Goal: Task Accomplishment & Management: Manage account settings

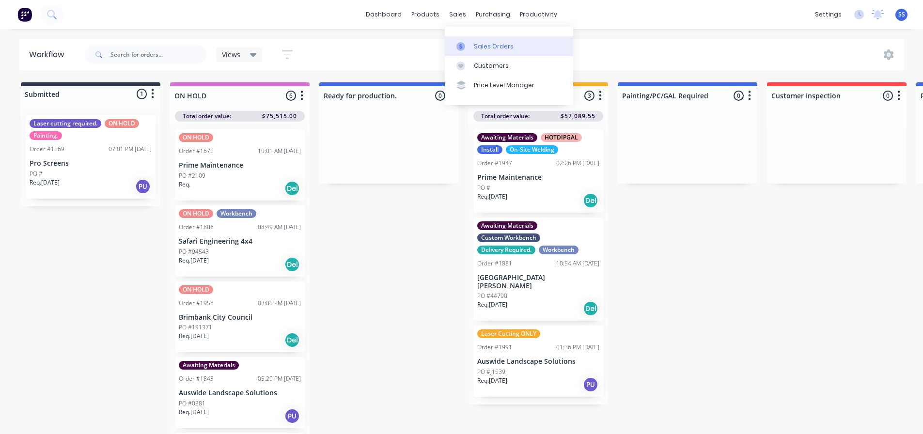
drag, startPoint x: 0, startPoint y: 0, endPoint x: 464, endPoint y: 41, distance: 465.4
click at [464, 41] on link "Sales Orders" at bounding box center [509, 45] width 128 height 19
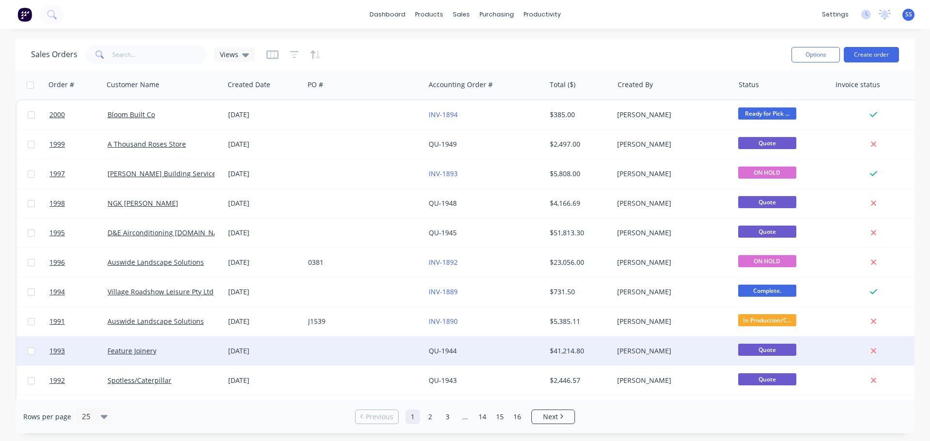
click at [366, 346] on div at bounding box center [364, 351] width 121 height 29
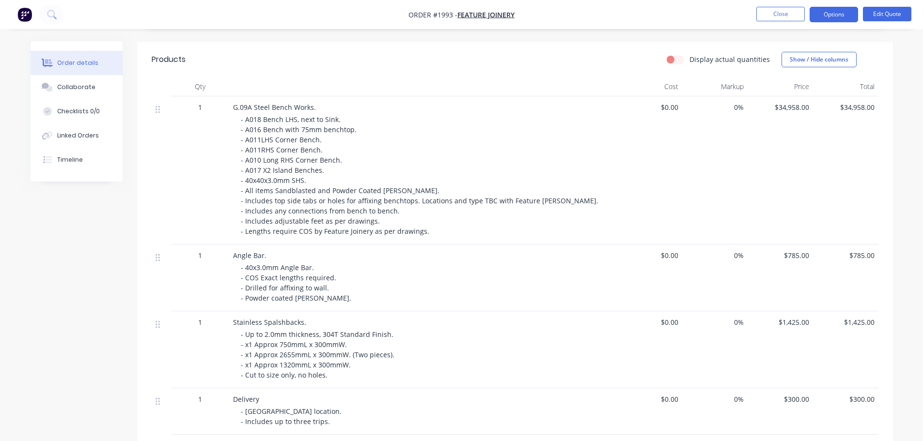
scroll to position [145, 0]
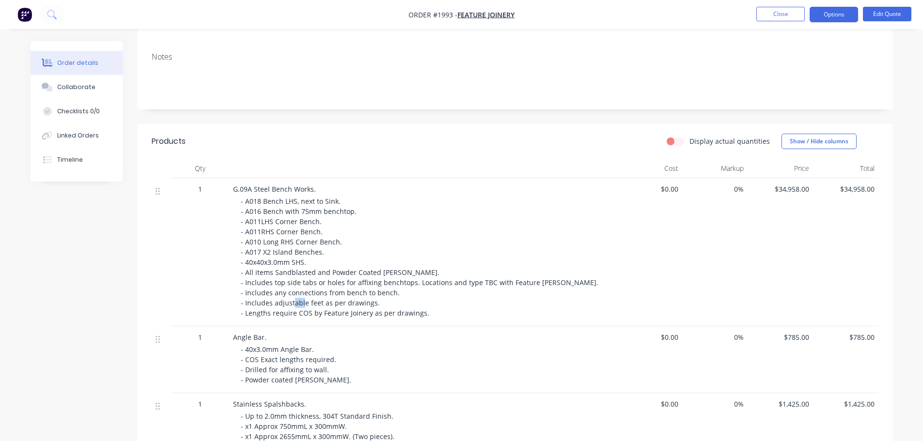
drag, startPoint x: 320, startPoint y: 302, endPoint x: 329, endPoint y: 301, distance: 9.2
click at [329, 301] on span "- A018 Bench LHS, next to Sink. - A016 Bench with 75mm benchtop. - A011LHS Corn…" at bounding box center [420, 257] width 359 height 121
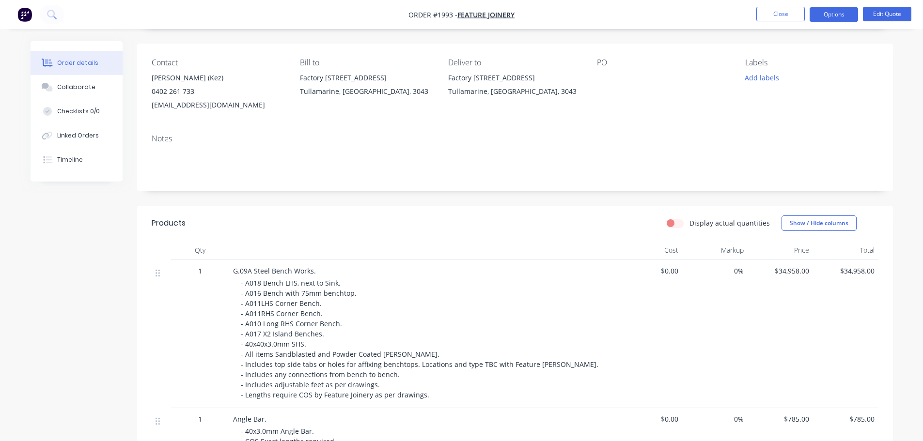
scroll to position [0, 0]
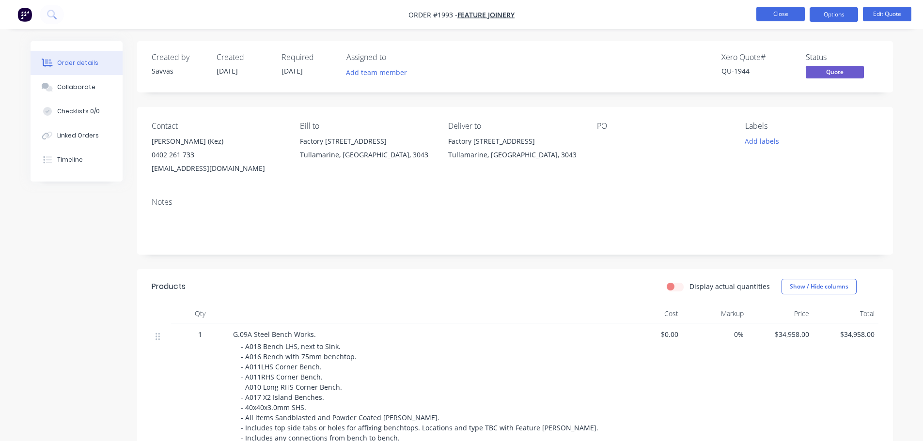
click at [762, 9] on button "Close" at bounding box center [780, 14] width 48 height 15
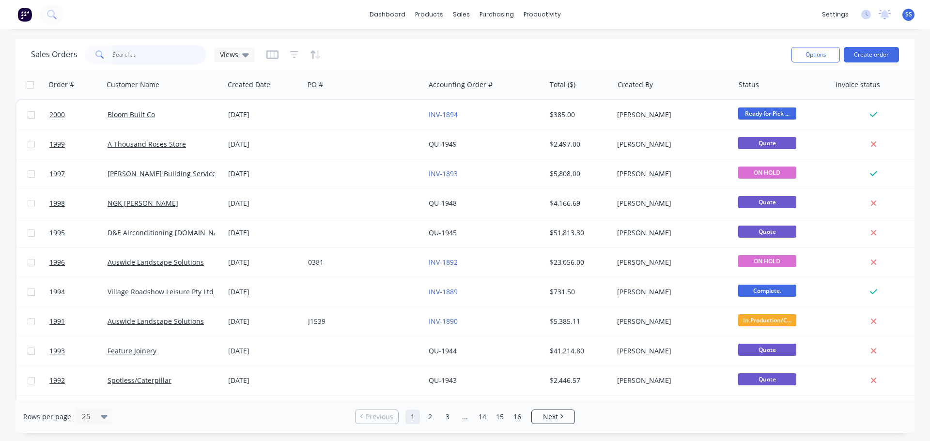
click at [129, 63] on input "text" at bounding box center [159, 54] width 94 height 19
type input "featur"
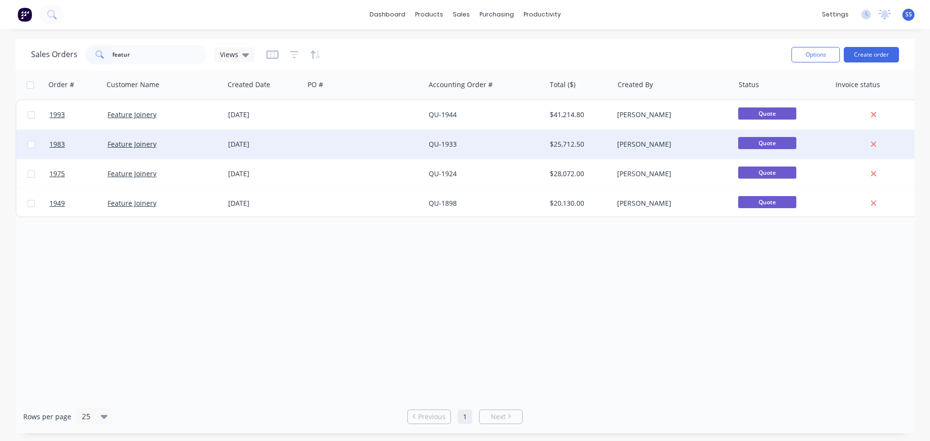
click at [308, 143] on div at bounding box center [364, 144] width 121 height 29
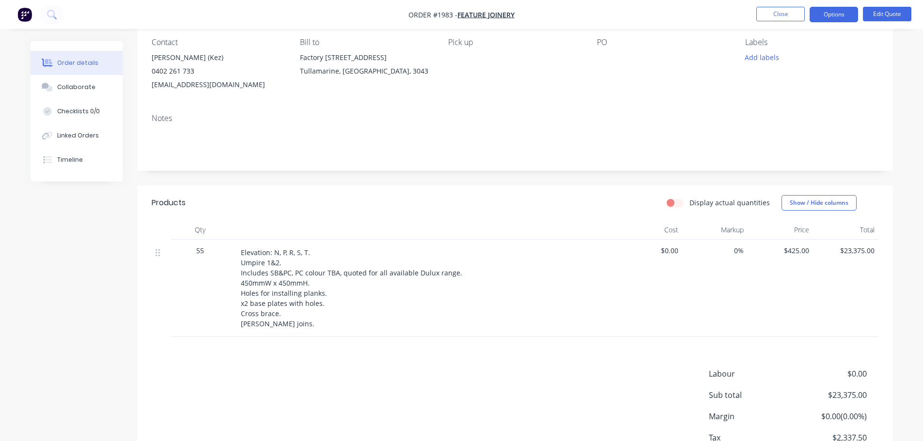
scroll to position [152, 0]
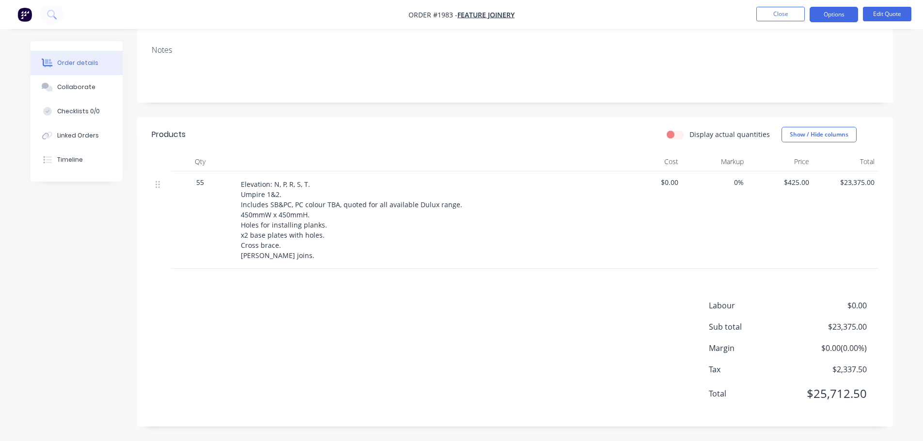
click at [755, 14] on ul "Close Options Edit Quote" at bounding box center [834, 15] width 178 height 16
click at [759, 14] on button "Close" at bounding box center [780, 14] width 48 height 15
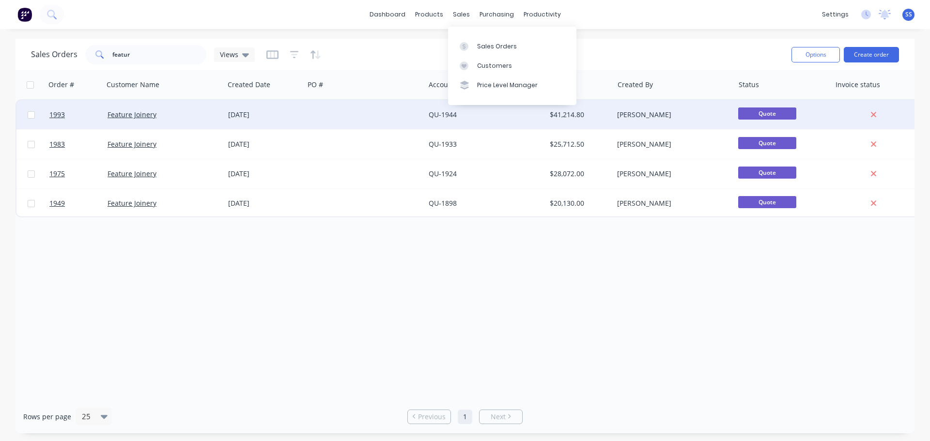
click at [340, 108] on div at bounding box center [364, 114] width 121 height 29
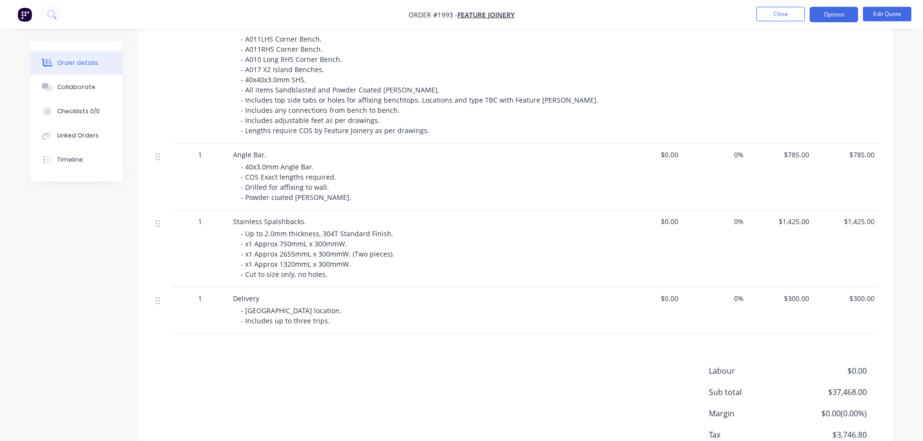
scroll to position [393, 0]
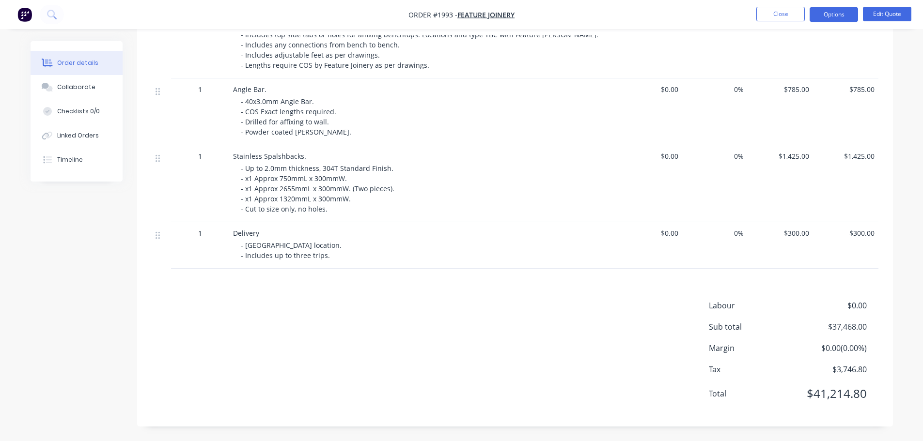
click at [450, 318] on div "Labour $0.00 Sub total $37,468.00 Margin $0.00 ( 0.00 %) Tax $3,746.80 Total $4…" at bounding box center [515, 356] width 727 height 112
click at [908, 16] on button "Edit Quote" at bounding box center [887, 14] width 48 height 15
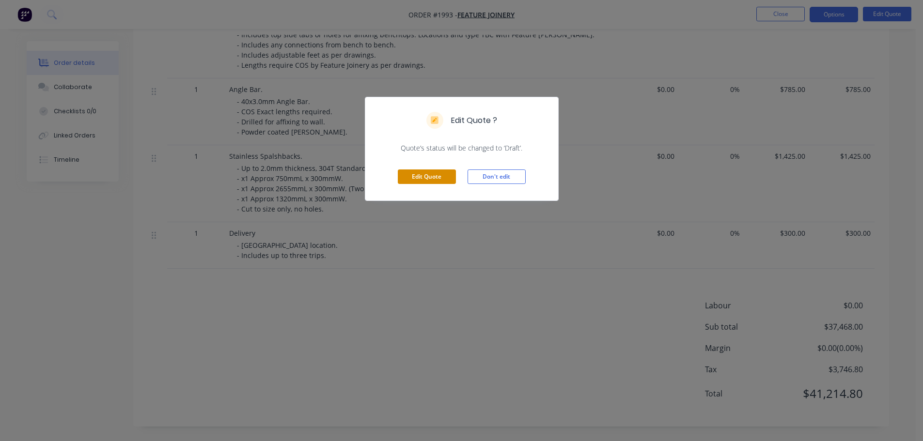
click at [445, 183] on button "Edit Quote" at bounding box center [427, 177] width 58 height 15
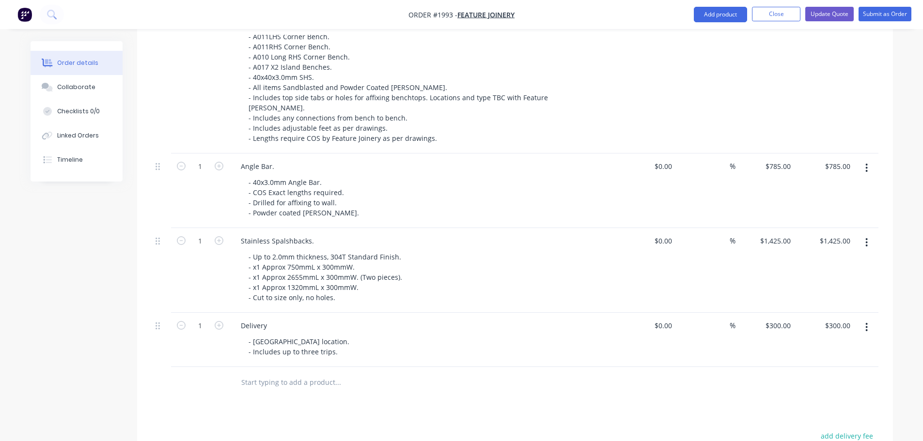
scroll to position [388, 0]
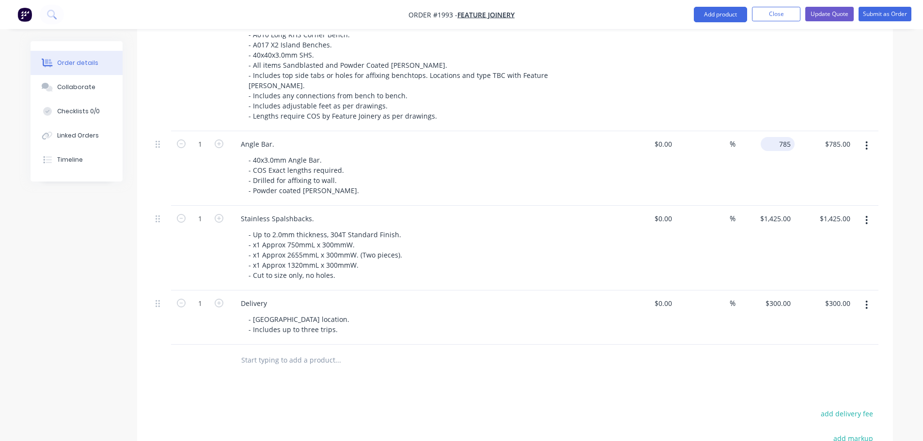
click at [789, 137] on input "785" at bounding box center [779, 144] width 30 height 14
click at [789, 137] on input "785" at bounding box center [786, 144] width 16 height 14
type input "$0.00"
click at [600, 350] on div at bounding box center [515, 360] width 727 height 31
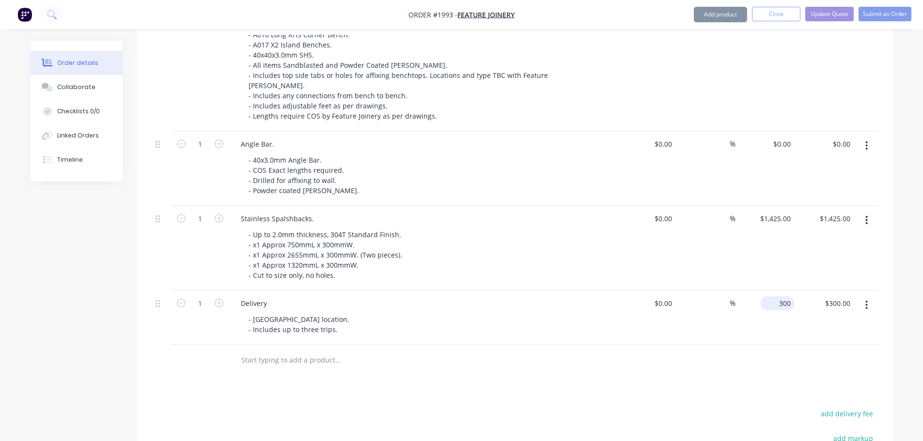
click at [787, 296] on input "300" at bounding box center [779, 303] width 30 height 14
type input "$0.00"
click at [641, 366] on div "Products Show / Hide columns Add product Qty Cost Markup Price Total 1 G.09A St…" at bounding box center [515, 260] width 756 height 698
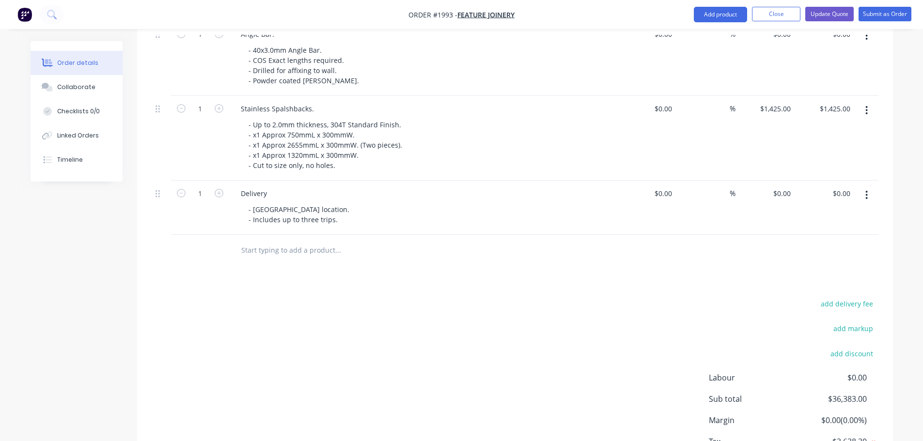
scroll to position [546, 0]
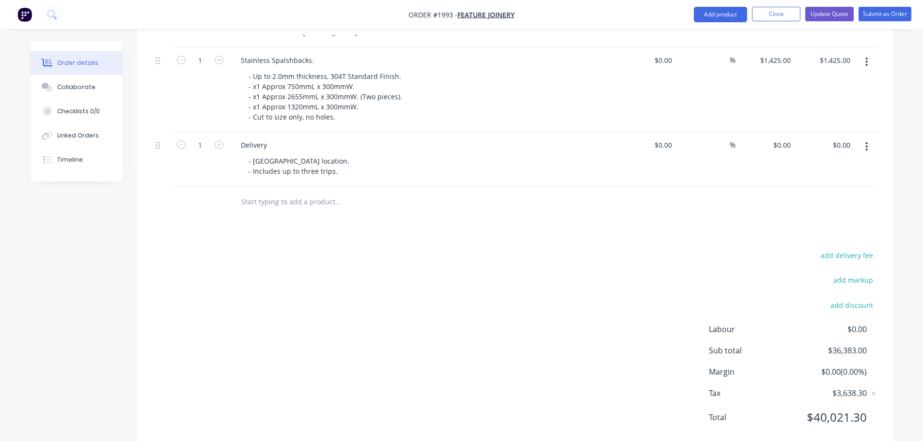
click at [504, 284] on div "add delivery fee add markup add discount Labour $0.00 Sub total $36,383.00 Marg…" at bounding box center [515, 342] width 727 height 187
click at [830, 13] on button "Update Quote" at bounding box center [829, 14] width 48 height 15
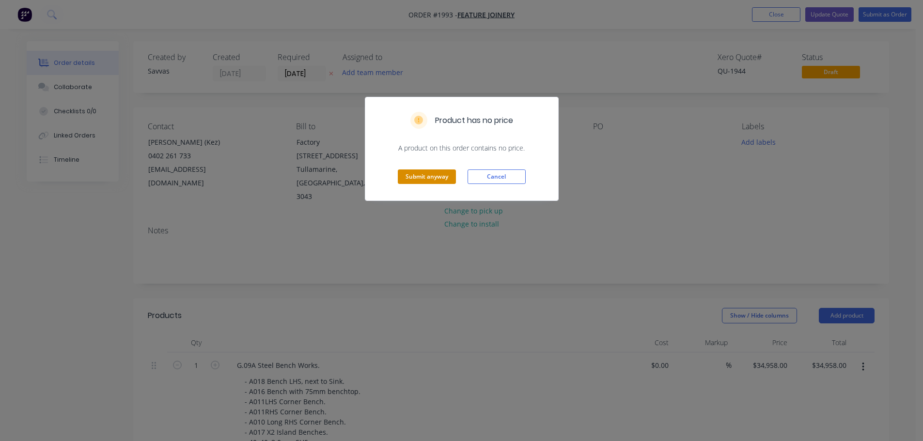
click at [437, 180] on button "Submit anyway" at bounding box center [427, 177] width 58 height 15
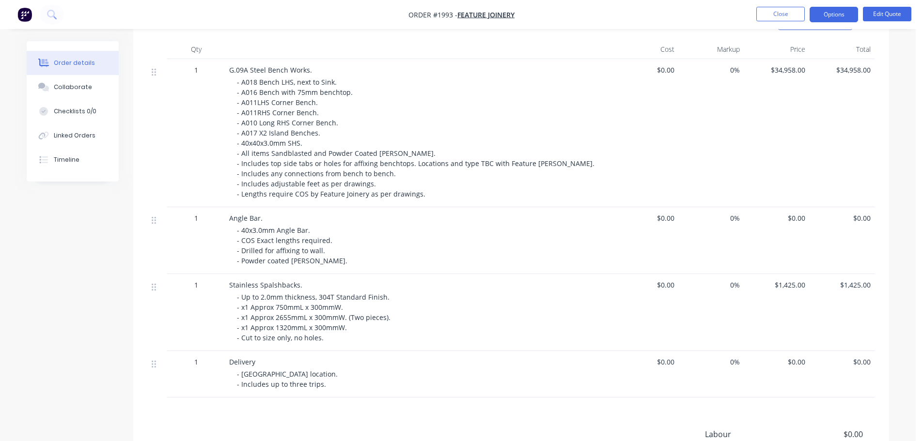
scroll to position [151, 0]
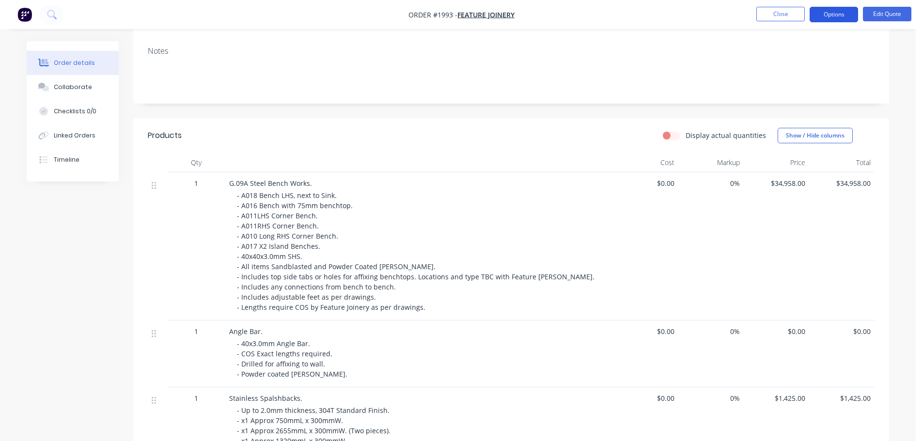
click at [834, 18] on button "Options" at bounding box center [833, 15] width 48 height 16
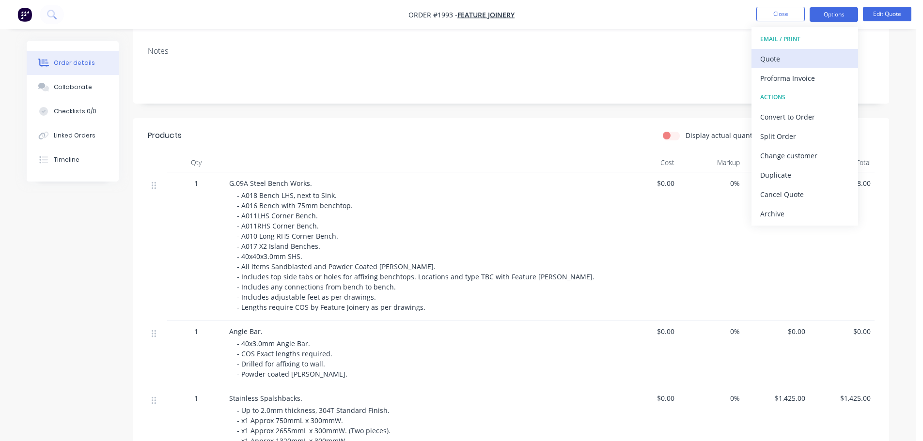
click at [804, 50] on button "Quote" at bounding box center [804, 58] width 107 height 19
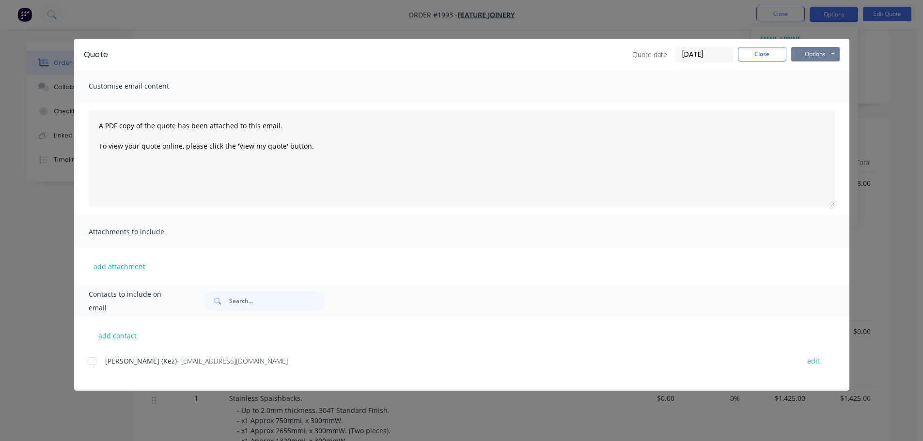
click at [803, 50] on button "Options" at bounding box center [815, 54] width 48 height 15
click at [810, 81] on button "Print" at bounding box center [822, 87] width 62 height 16
click at [759, 47] on button "Close" at bounding box center [762, 54] width 48 height 15
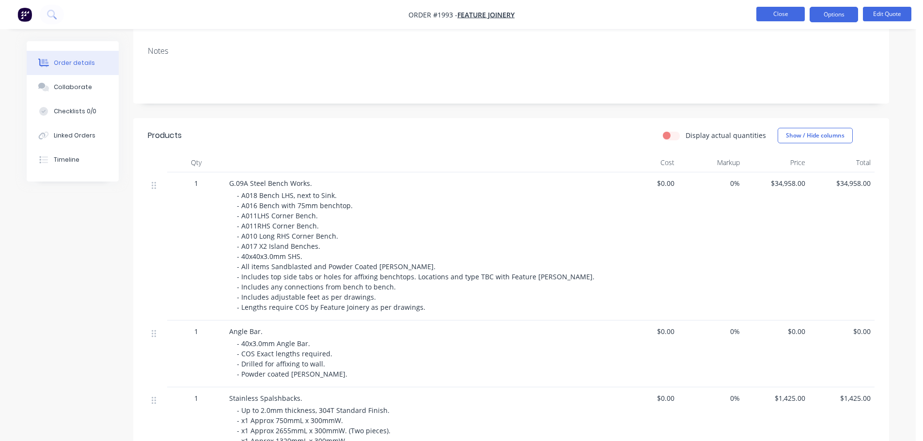
click at [773, 9] on button "Close" at bounding box center [780, 14] width 48 height 15
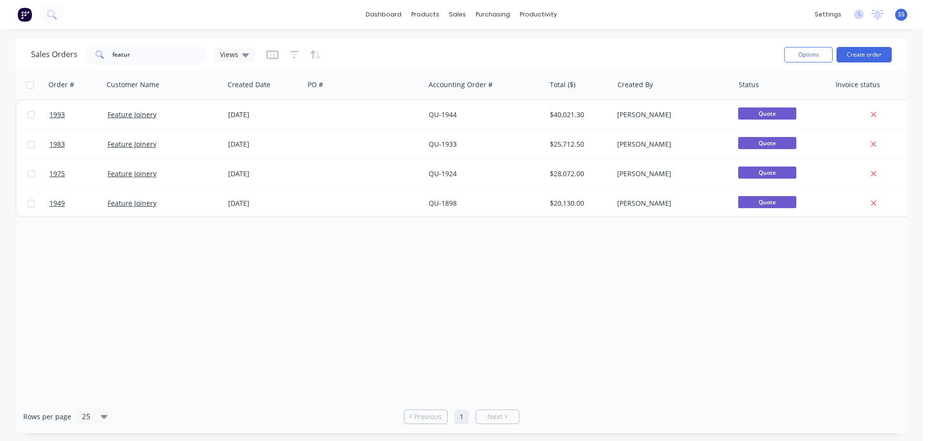
click at [867, 68] on div "Sales Orders featur Views Options Create order" at bounding box center [462, 54] width 892 height 31
click at [870, 55] on button "Create order" at bounding box center [864, 55] width 55 height 16
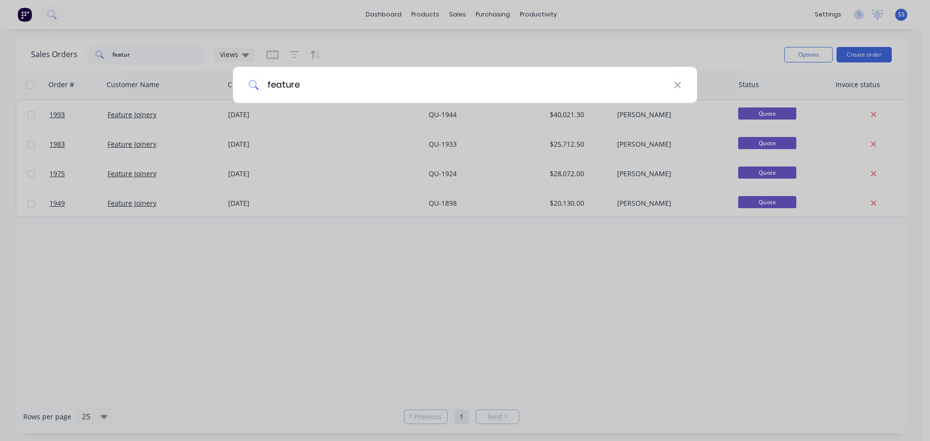
type input "feature"
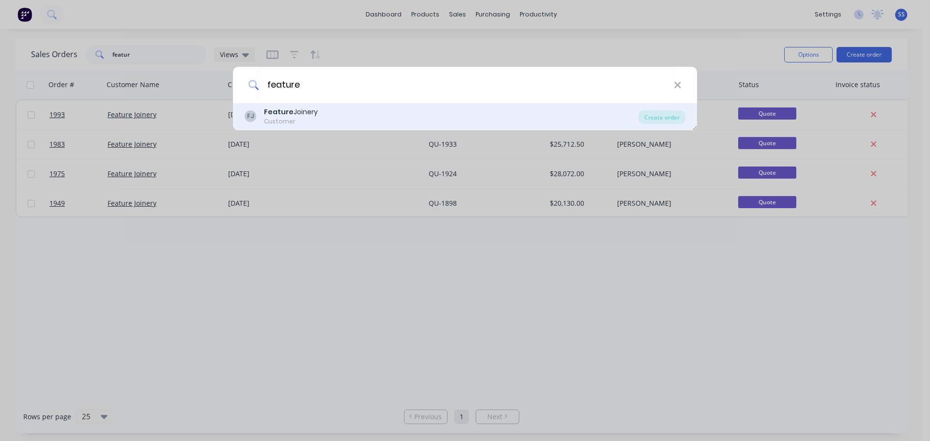
click at [325, 122] on div "FJ Feature Joinery Customer" at bounding box center [442, 116] width 394 height 19
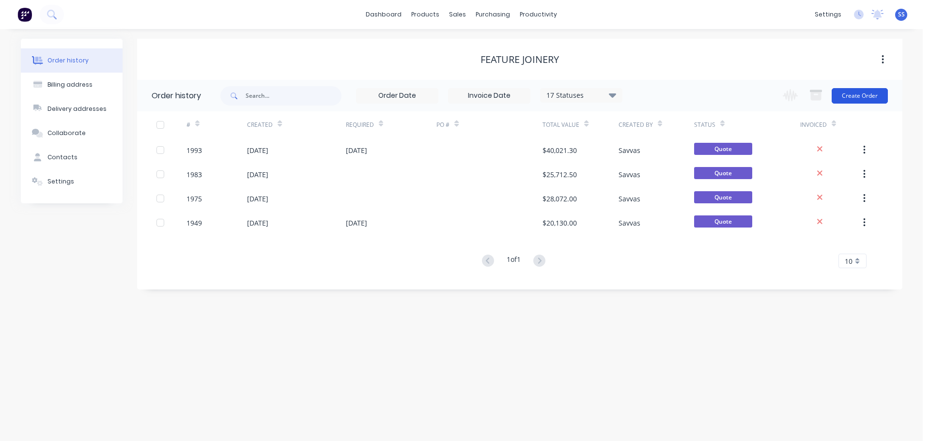
click at [840, 95] on button "Create Order" at bounding box center [860, 96] width 56 height 16
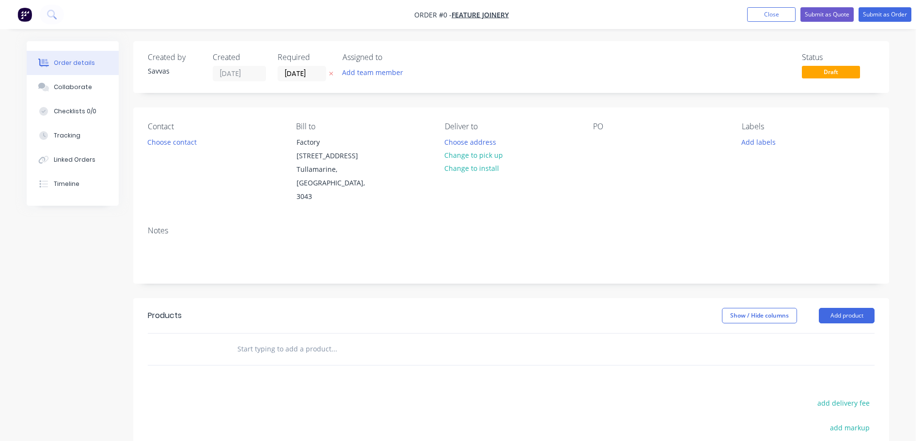
click at [183, 151] on div "Contact Choose contact" at bounding box center [214, 163] width 133 height 82
click at [185, 146] on button "Choose contact" at bounding box center [172, 141] width 60 height 13
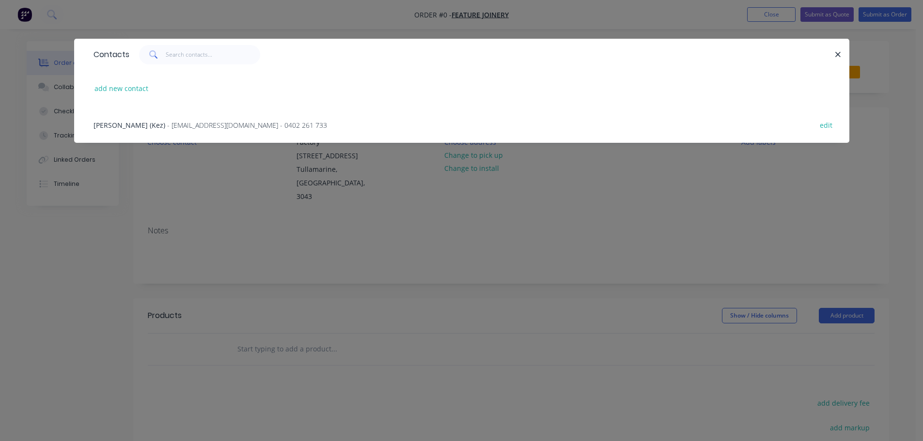
click at [364, 114] on div "[PERSON_NAME] (Kez) - [EMAIL_ADDRESS][DOMAIN_NAME] - 0402 261 733 edit" at bounding box center [462, 125] width 746 height 36
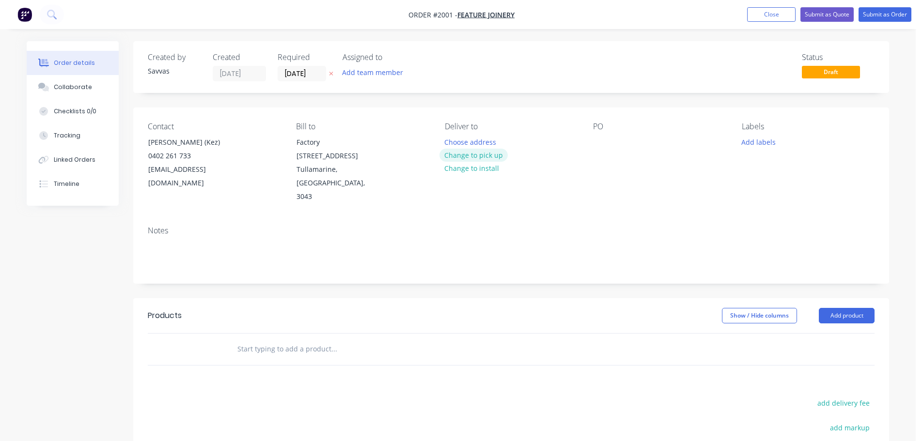
click at [473, 154] on button "Change to pick up" at bounding box center [473, 155] width 69 height 13
click at [599, 142] on div at bounding box center [601, 142] width 16 height 14
click at [836, 308] on button "Add product" at bounding box center [847, 316] width 56 height 16
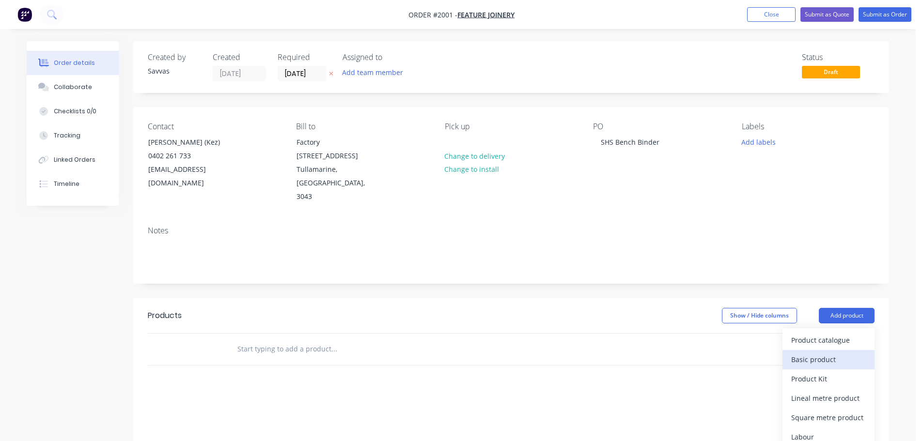
click at [819, 353] on div "Basic product" at bounding box center [828, 360] width 75 height 14
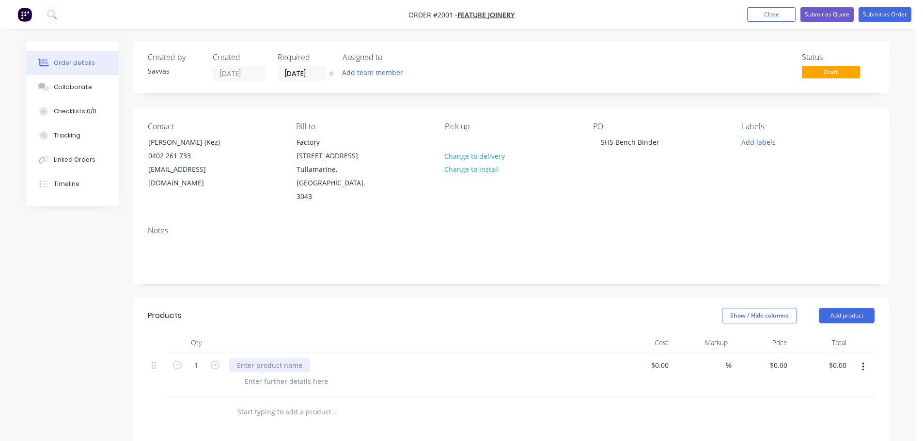
click at [275, 358] on div at bounding box center [269, 365] width 81 height 14
click at [277, 358] on div at bounding box center [269, 365] width 81 height 14
click at [273, 374] on div at bounding box center [286, 381] width 99 height 14
click at [282, 378] on div "- 30x30 SHS. -" at bounding box center [265, 386] width 57 height 24
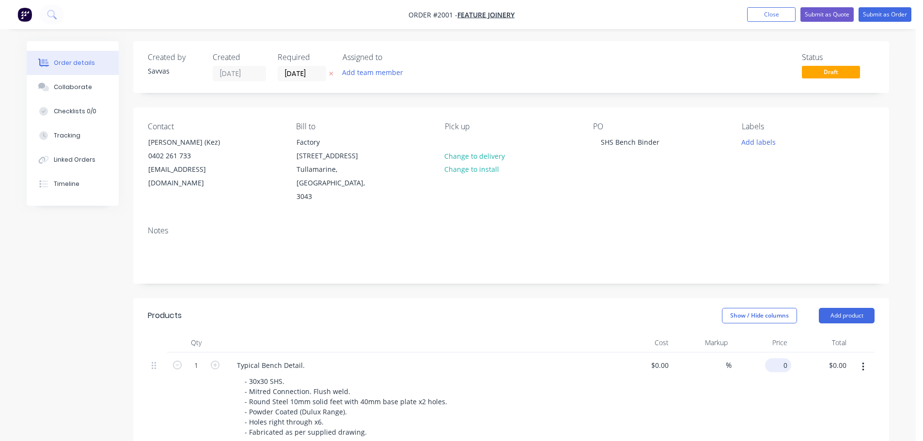
click at [785, 358] on input "0" at bounding box center [780, 365] width 22 height 14
type input "$20.00"
click at [459, 308] on div "Show / Hide columns Add product" at bounding box center [588, 316] width 572 height 16
click at [777, 358] on div "20 $20.00" at bounding box center [776, 365] width 30 height 14
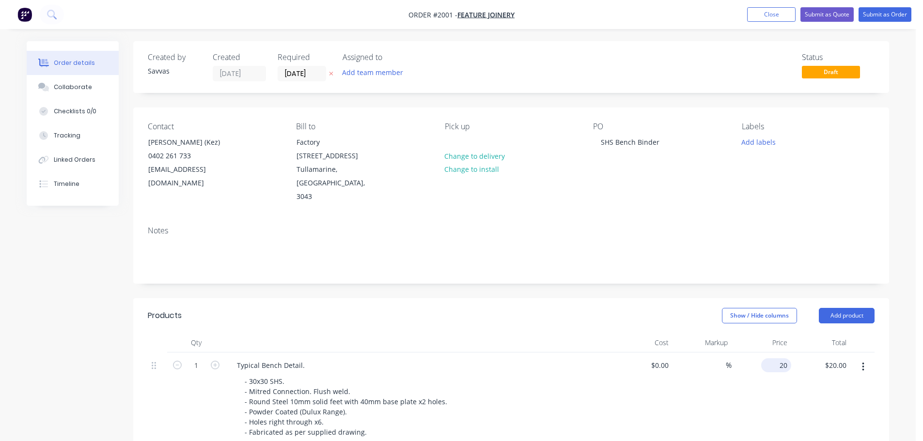
type input "20"
click at [777, 358] on div "20 20" at bounding box center [783, 365] width 16 height 14
type input "$0.00"
drag, startPoint x: 202, startPoint y: 356, endPoint x: 219, endPoint y: 356, distance: 17.9
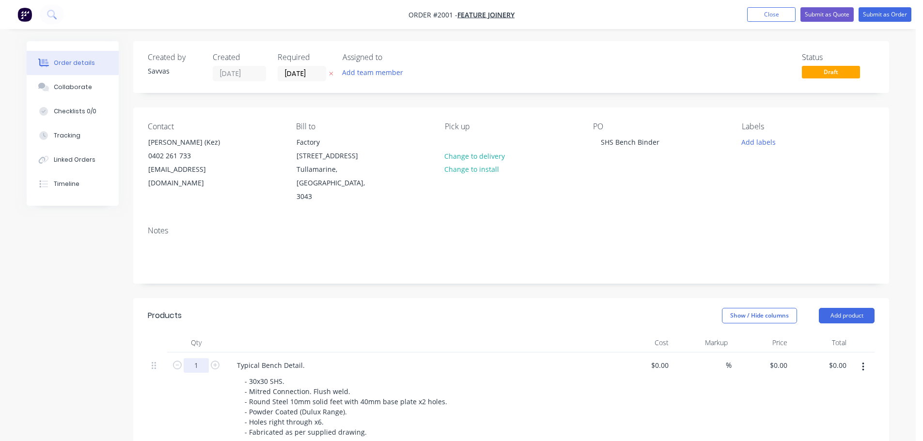
click at [202, 358] on input "1" at bounding box center [196, 365] width 25 height 15
type input "20"
click at [241, 310] on header "Products Show / Hide columns Add product" at bounding box center [511, 315] width 756 height 35
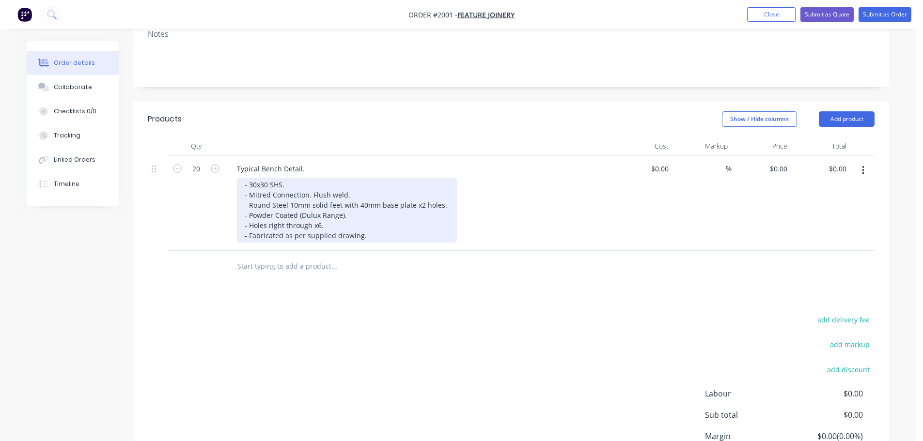
scroll to position [271, 0]
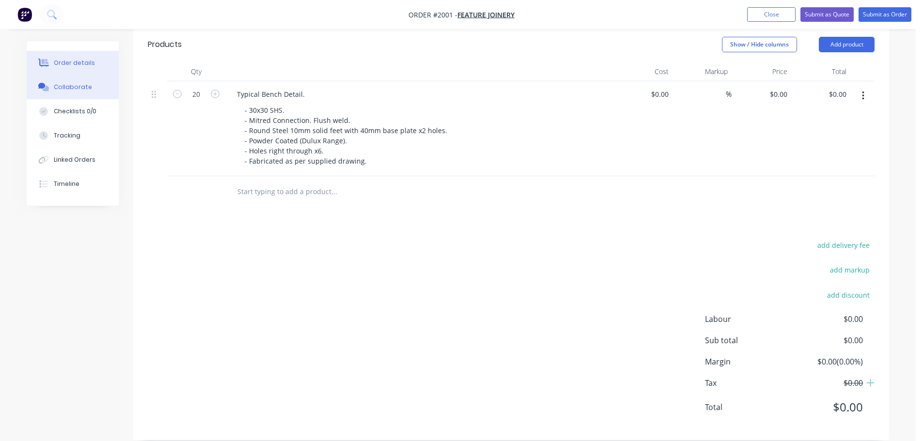
click at [101, 81] on button "Collaborate" at bounding box center [73, 87] width 92 height 24
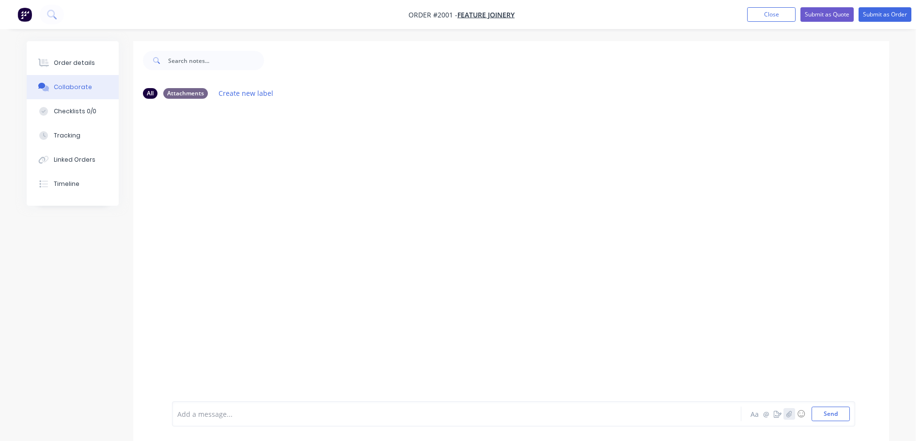
click at [791, 416] on icon "button" at bounding box center [788, 414] width 5 height 6
click at [835, 412] on button "Send" at bounding box center [830, 414] width 38 height 15
click at [107, 60] on button "Order details" at bounding box center [73, 63] width 92 height 24
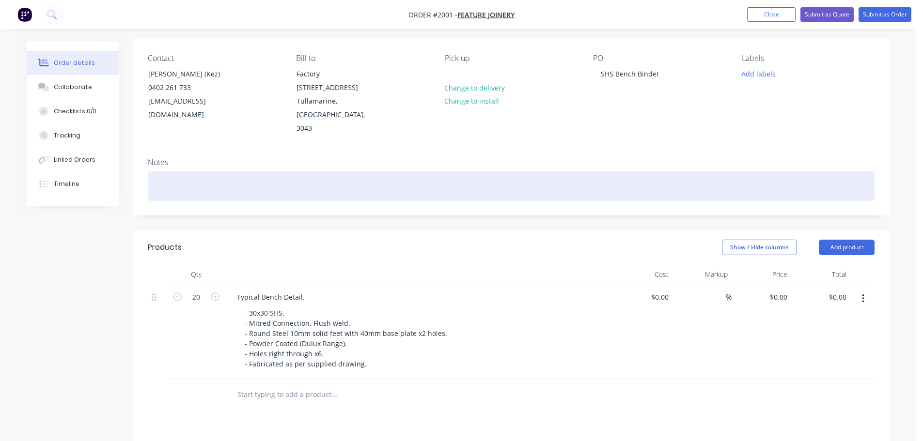
scroll to position [97, 0]
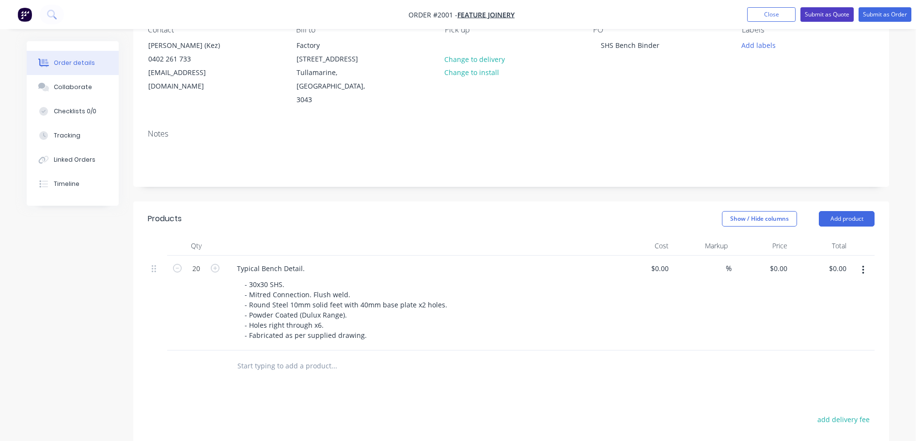
click at [843, 10] on button "Submit as Quote" at bounding box center [826, 14] width 53 height 15
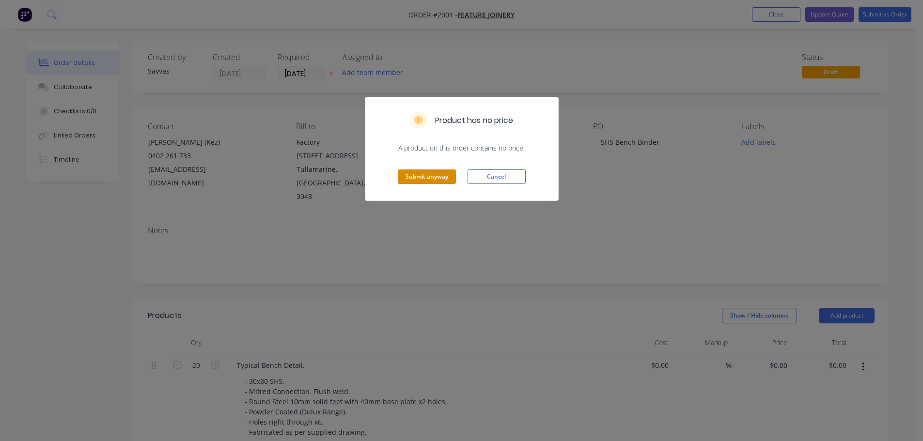
click at [439, 178] on button "Submit anyway" at bounding box center [427, 177] width 58 height 15
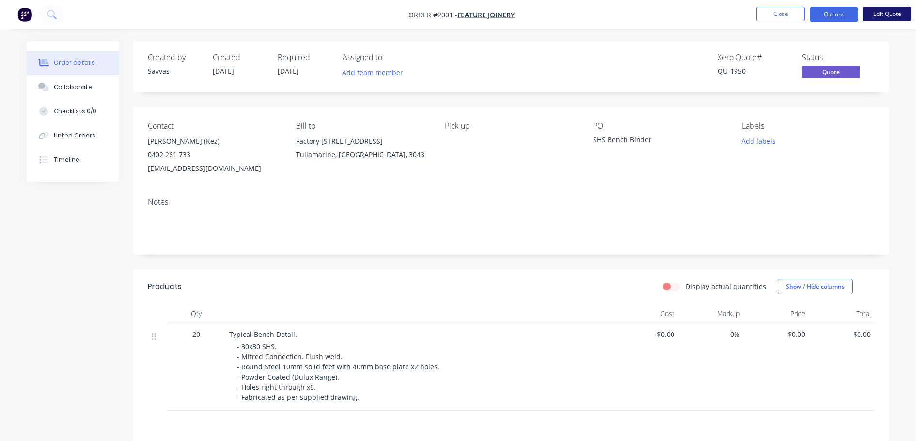
click at [869, 13] on button "Edit Quote" at bounding box center [887, 14] width 48 height 15
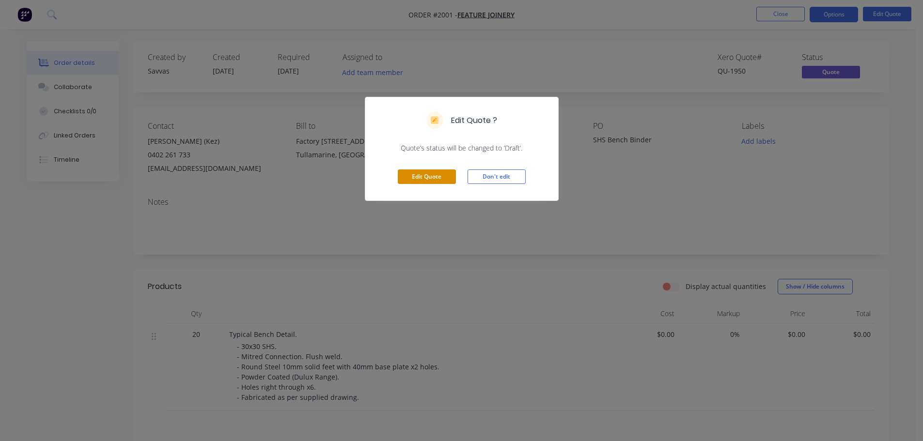
click at [449, 177] on button "Edit Quote" at bounding box center [427, 177] width 58 height 15
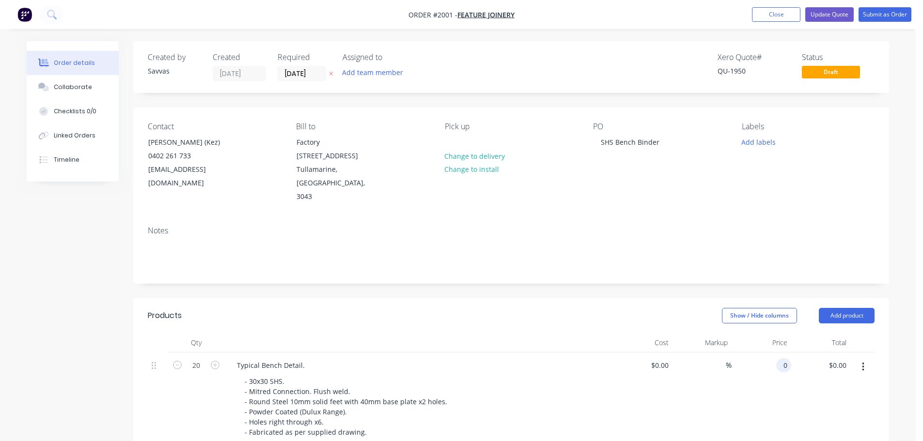
click at [780, 358] on input "0" at bounding box center [785, 365] width 11 height 14
type input "$327.50"
type input "$6,550.00"
click at [512, 308] on div "Show / Hide columns Add product" at bounding box center [588, 316] width 572 height 16
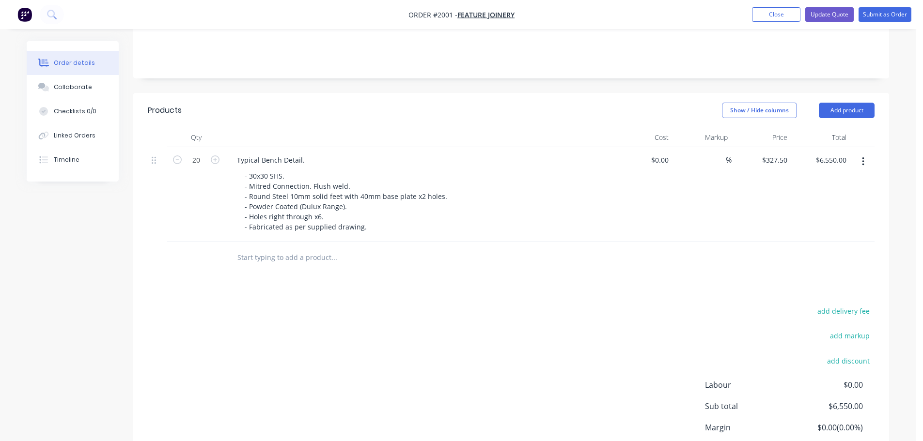
scroll to position [126, 0]
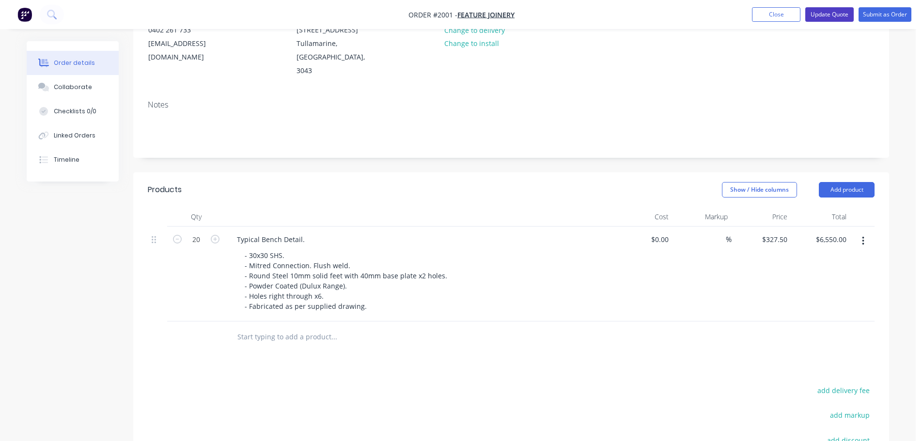
click at [828, 18] on button "Update Quote" at bounding box center [829, 14] width 48 height 15
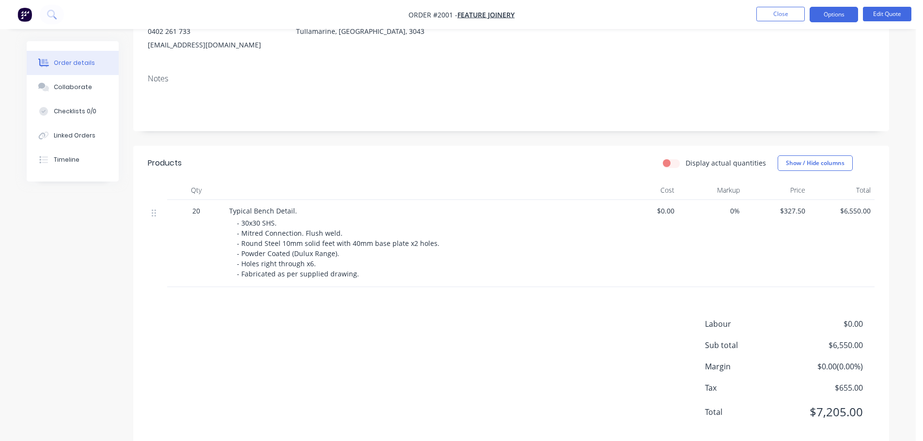
scroll to position [142, 0]
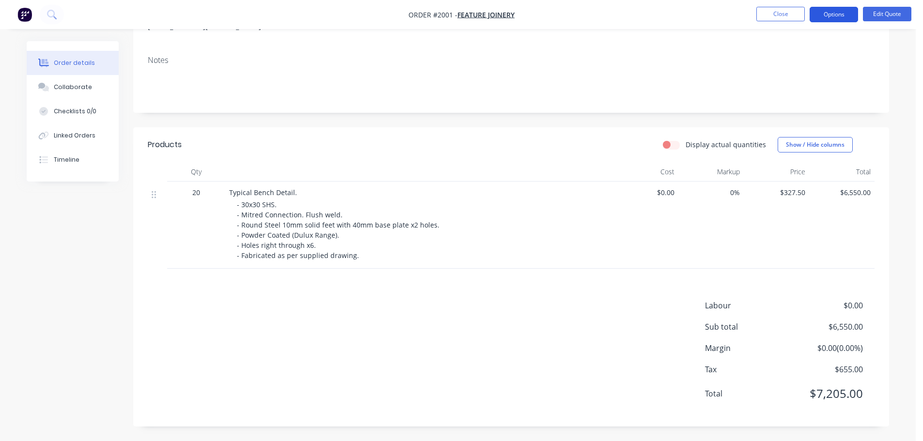
click at [832, 21] on button "Options" at bounding box center [833, 15] width 48 height 16
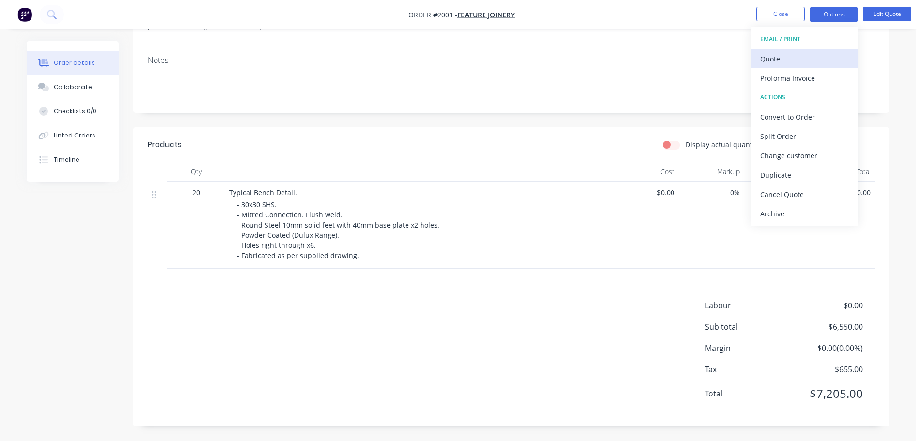
click at [807, 49] on button "Quote" at bounding box center [804, 58] width 107 height 19
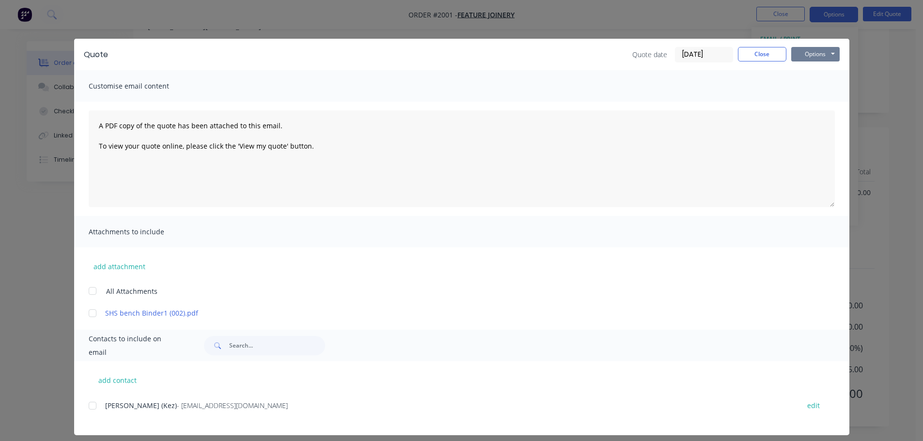
click at [816, 57] on button "Options" at bounding box center [815, 54] width 48 height 15
click at [813, 91] on button "Print" at bounding box center [822, 87] width 62 height 16
click at [757, 57] on button "Close" at bounding box center [762, 54] width 48 height 15
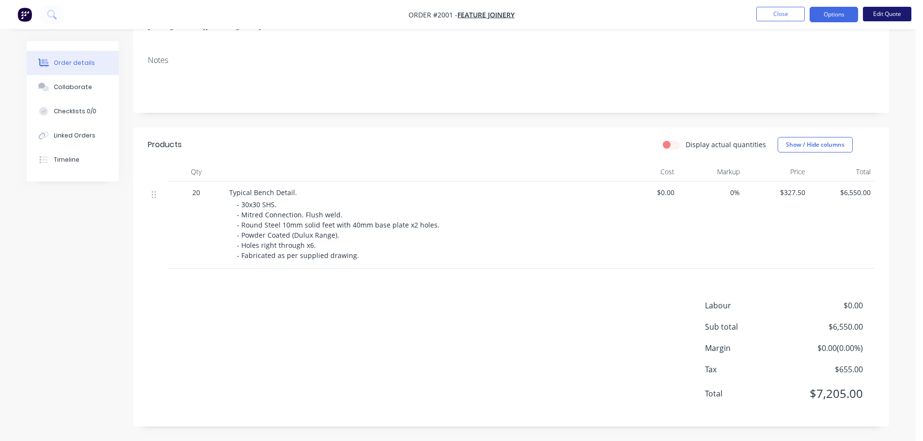
click at [865, 12] on button "Edit Quote" at bounding box center [887, 14] width 48 height 15
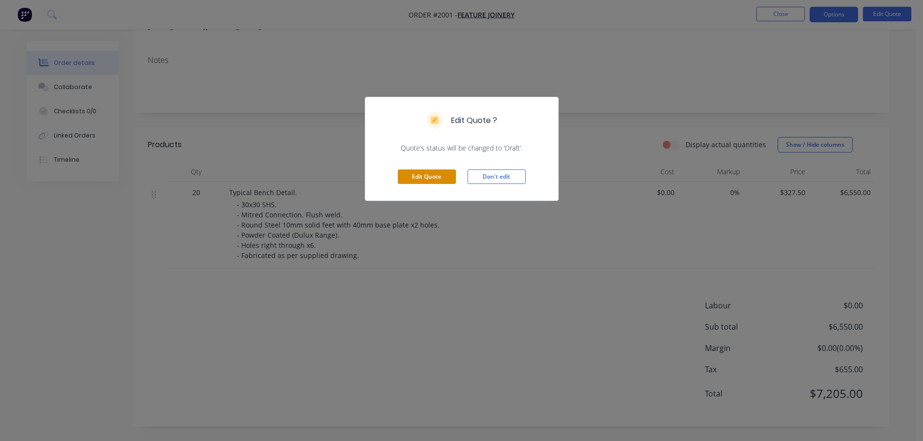
click at [410, 180] on button "Edit Quote" at bounding box center [427, 177] width 58 height 15
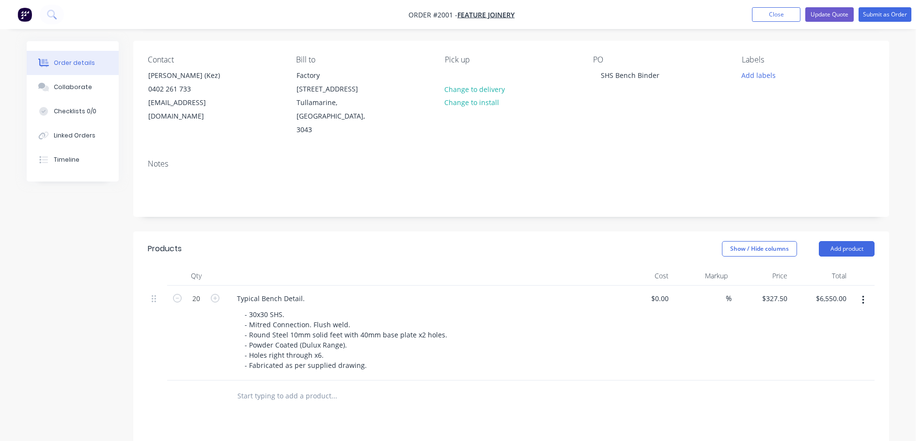
scroll to position [194, 0]
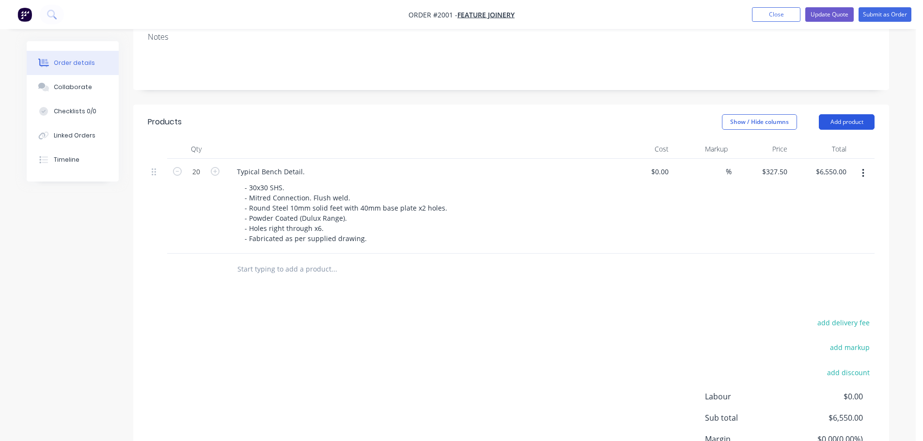
click at [852, 114] on button "Add product" at bounding box center [847, 122] width 56 height 16
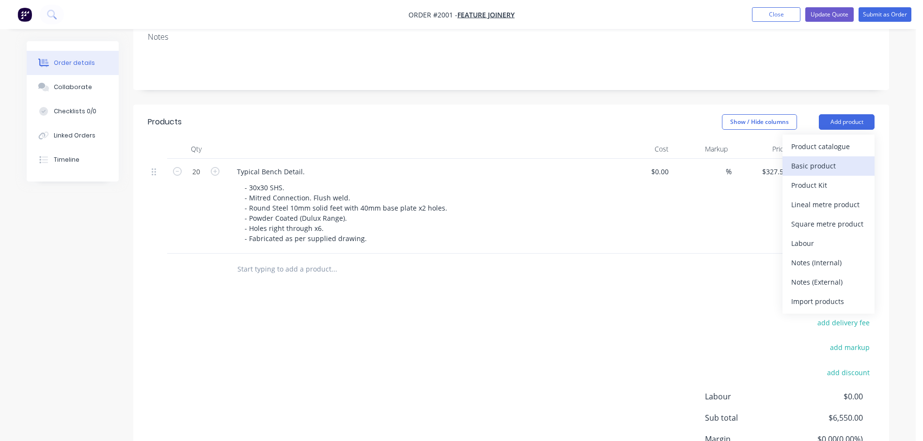
click at [821, 159] on div "Basic product" at bounding box center [828, 166] width 75 height 14
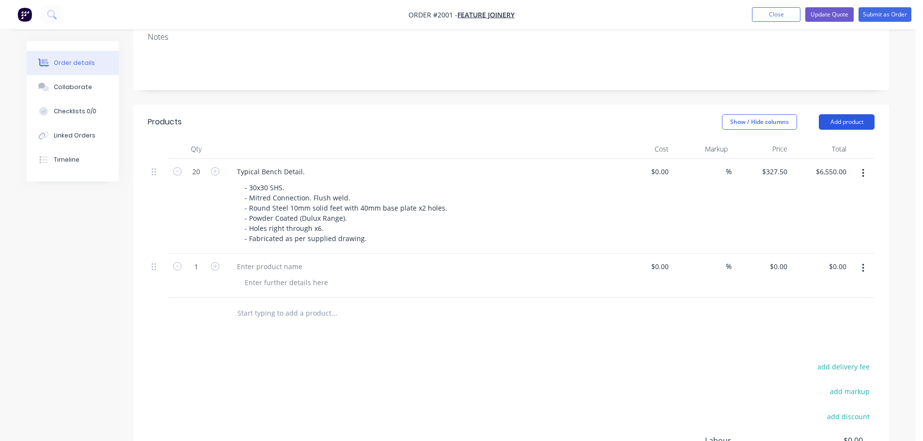
click at [843, 116] on button "Add product" at bounding box center [847, 122] width 56 height 16
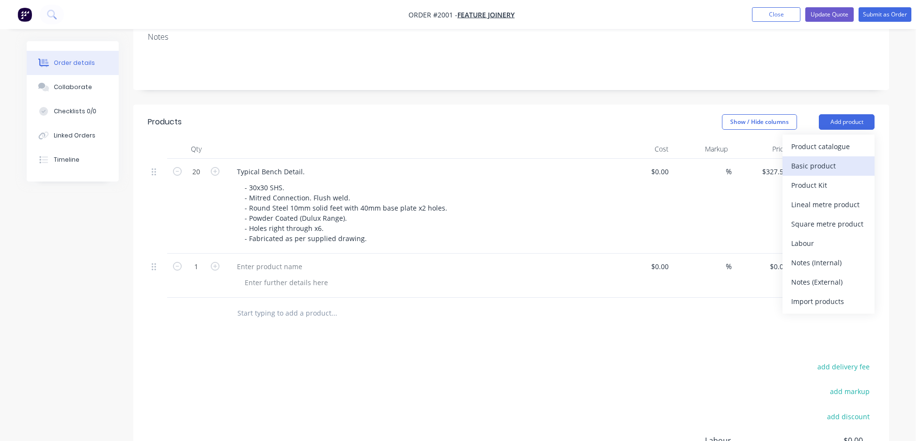
click at [837, 156] on button "Basic product" at bounding box center [828, 165] width 92 height 19
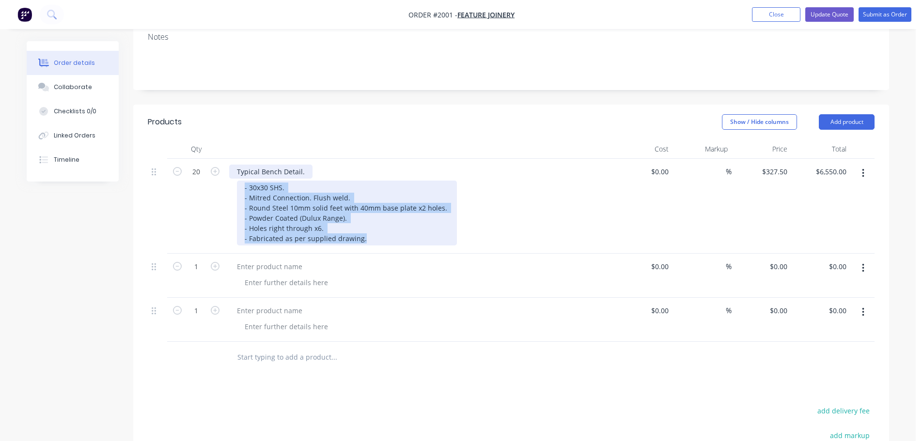
drag, startPoint x: 310, startPoint y: 207, endPoint x: 244, endPoint y: 165, distance: 78.5
click at [244, 165] on div "Typical Bench Detail. - 30x30 SHS. - Mitred Connection. Flush weld. - Round Ste…" at bounding box center [419, 206] width 388 height 95
copy div "- 30x30 SHS. - Mitred Connection. Flush weld. - Round Steel 10mm solid feet wit…"
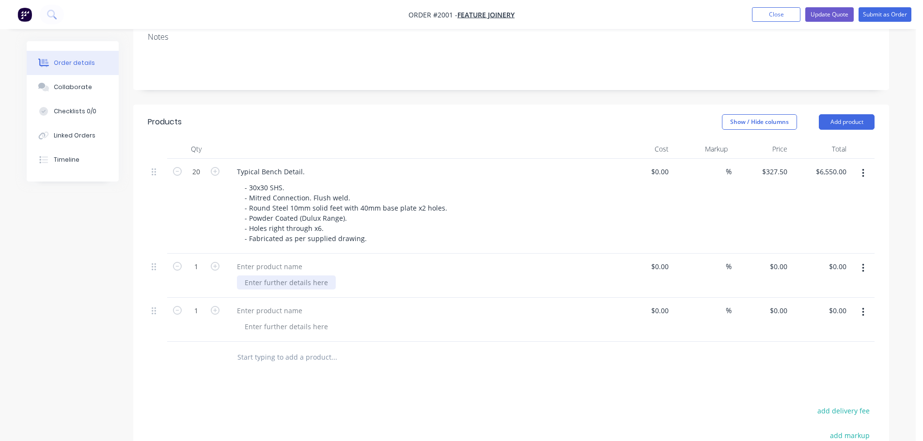
click at [266, 276] on div at bounding box center [286, 283] width 99 height 14
paste div
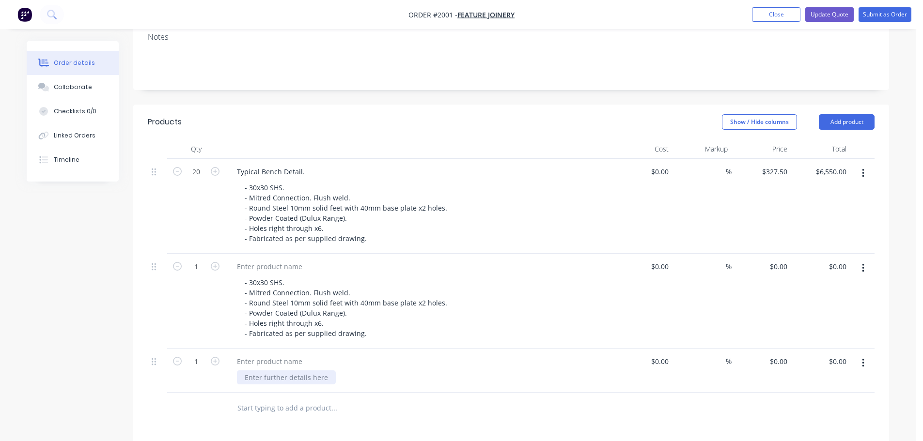
click at [259, 371] on div at bounding box center [286, 378] width 99 height 14
paste div
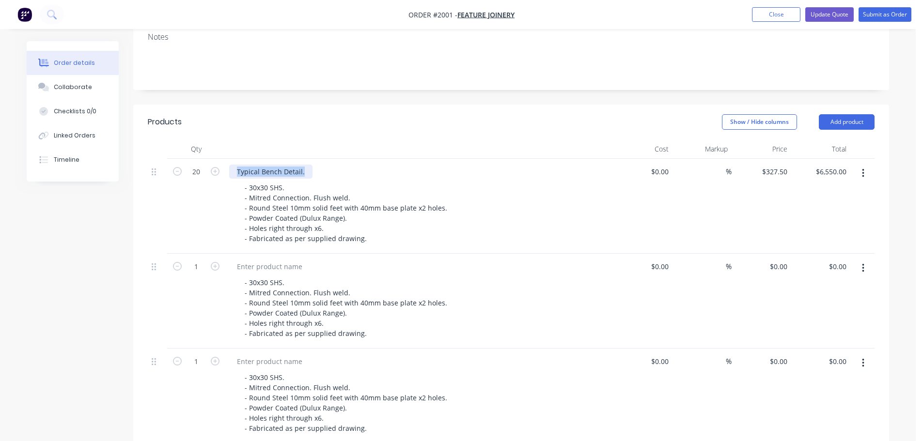
drag, startPoint x: 303, startPoint y: 157, endPoint x: 234, endPoint y: 154, distance: 68.4
click at [234, 165] on div "Typical Bench Detail." at bounding box center [270, 172] width 83 height 14
click at [232, 260] on div at bounding box center [269, 267] width 81 height 14
click at [247, 260] on div at bounding box center [269, 267] width 81 height 14
click at [266, 355] on div at bounding box center [269, 362] width 81 height 14
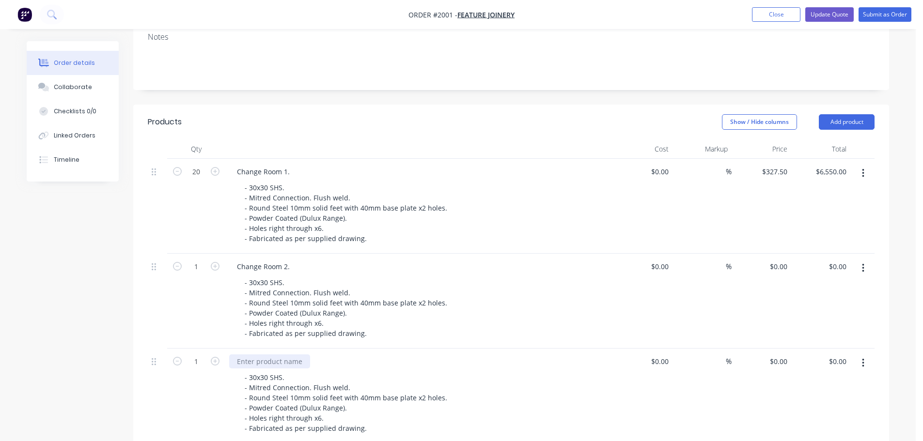
click at [286, 355] on div at bounding box center [269, 362] width 81 height 14
click at [194, 165] on input "20" at bounding box center [196, 172] width 25 height 15
type input "16"
type input "$5,240.00"
click at [214, 224] on div "16" at bounding box center [196, 206] width 58 height 95
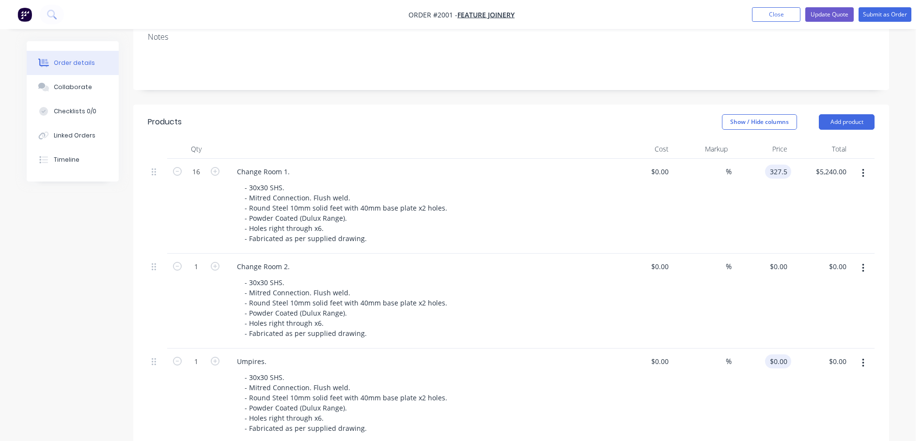
type input "$327.50"
click at [781, 355] on input "0" at bounding box center [785, 362] width 11 height 14
paste input "327.5"
type input "$327.50"
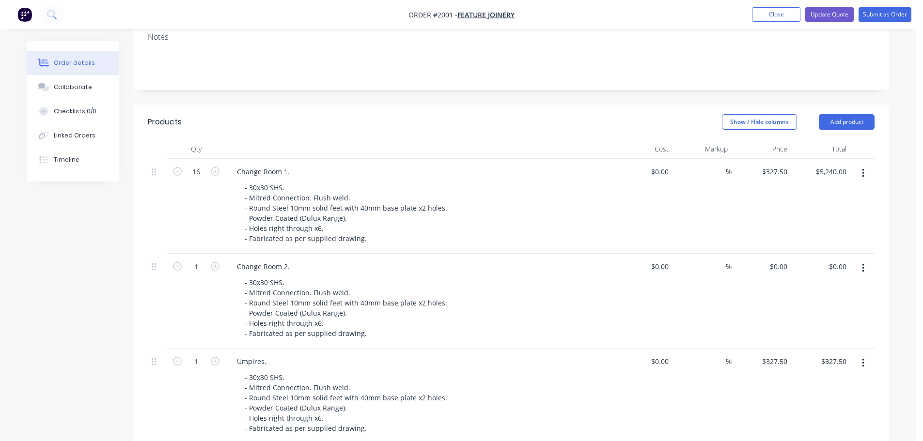
click at [659, 388] on div "$0.00 $0.00" at bounding box center [643, 396] width 60 height 95
click at [218, 357] on icon "button" at bounding box center [215, 361] width 9 height 9
type input "2"
type input "$655.00"
click at [217, 357] on icon "button" at bounding box center [215, 361] width 9 height 9
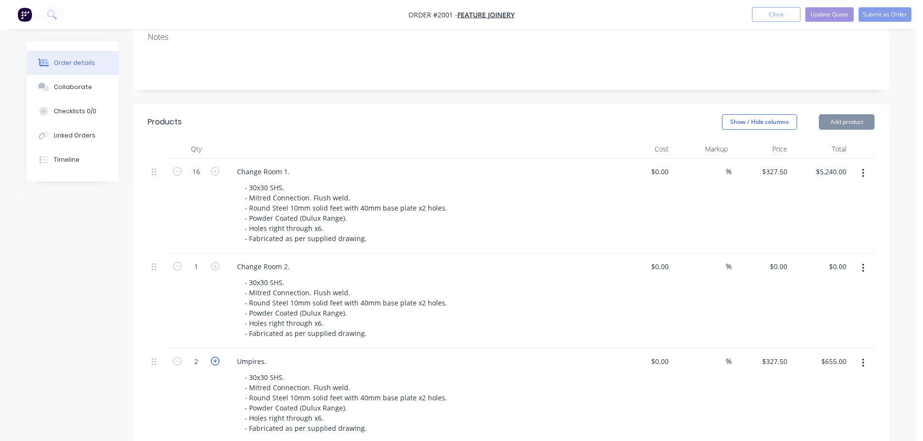
type input "3"
type input "$982.50"
click at [215, 357] on icon "button" at bounding box center [215, 361] width 9 height 9
type input "4"
type input "$1,310.00"
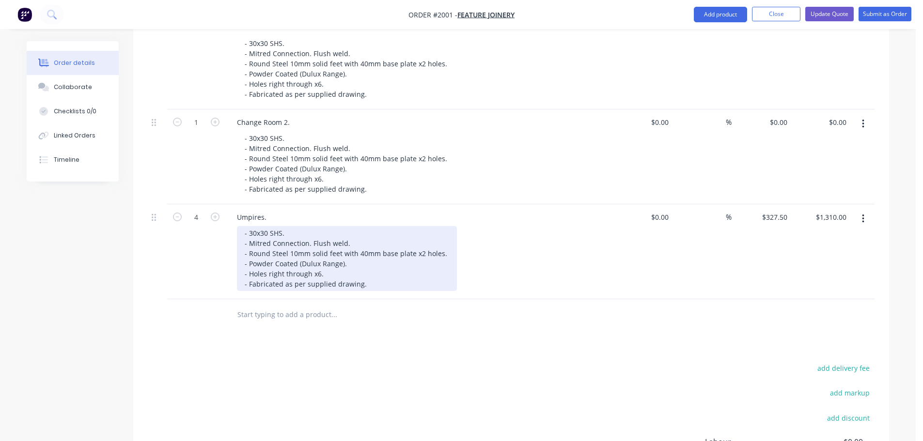
scroll to position [339, 0]
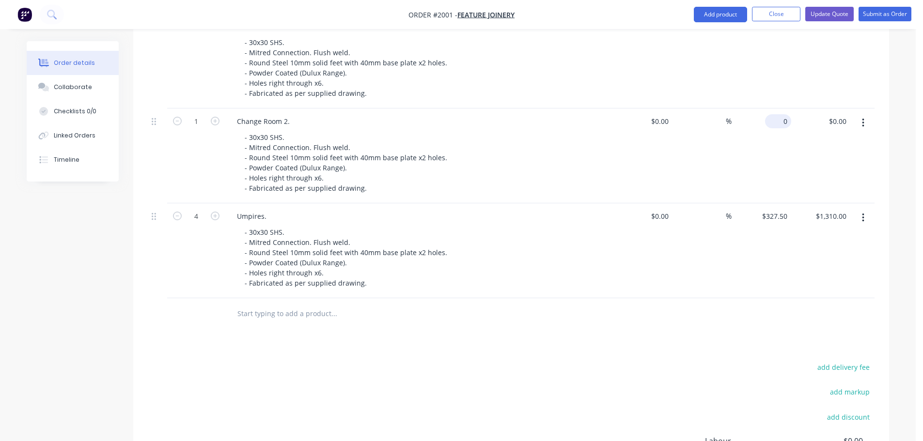
click at [774, 109] on div "0 $0.00" at bounding box center [761, 156] width 60 height 95
paste input "327.5"
type input "$327.50"
click at [201, 34] on input "1" at bounding box center [196, 26] width 25 height 15
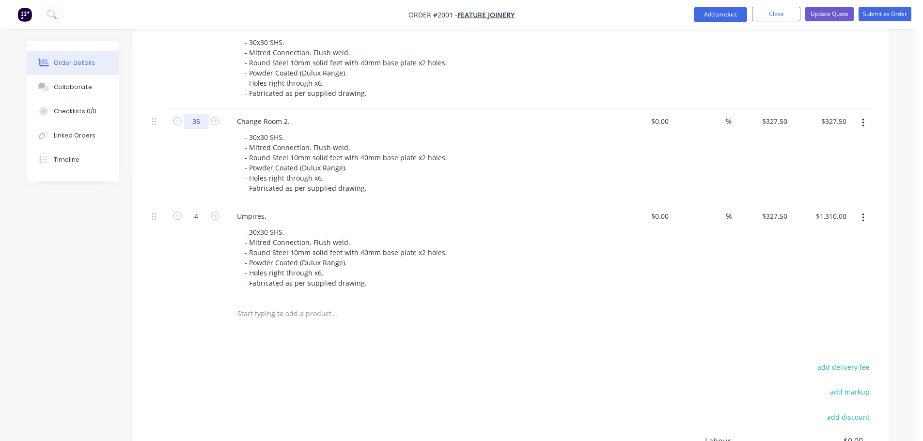
type input "35"
type input "$11,462.50"
click at [513, 336] on div "Products Show / Hide columns Add product Qty Cost Markup Price Total 16 Change …" at bounding box center [511, 260] width 756 height 603
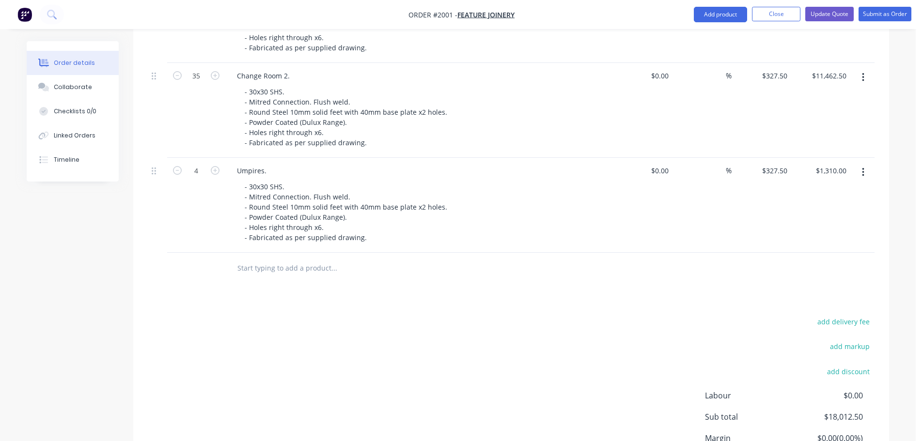
scroll to position [461, 0]
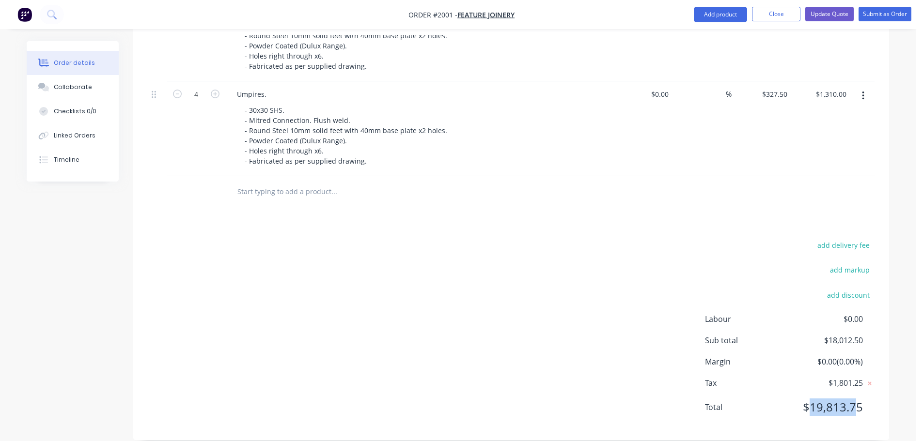
drag, startPoint x: 812, startPoint y: 392, endPoint x: 857, endPoint y: 394, distance: 45.6
click at [857, 399] on span "$19,813.75" at bounding box center [827, 407] width 72 height 17
drag, startPoint x: 864, startPoint y: 395, endPoint x: 809, endPoint y: 392, distance: 54.3
click at [809, 399] on div "Total $19,813.75" at bounding box center [790, 407] width 170 height 17
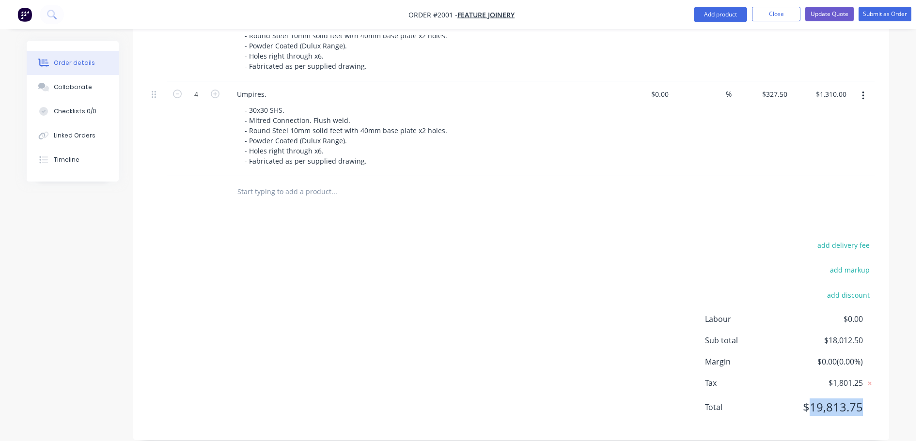
click at [809, 399] on span "$19,813.75" at bounding box center [827, 407] width 72 height 17
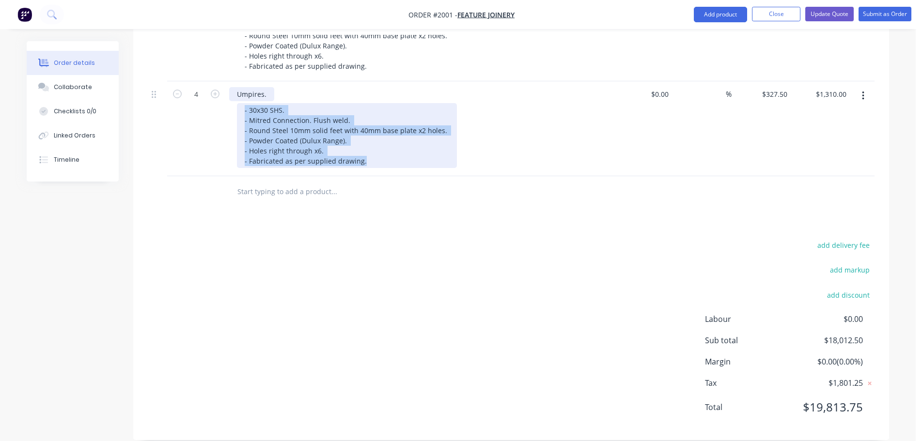
drag, startPoint x: 370, startPoint y: 151, endPoint x: 244, endPoint y: 86, distance: 141.7
click at [244, 86] on div "Umpires. - 30x30 SHS. - Mitred Connection. Flush weld. - Round Steel 10mm solid…" at bounding box center [419, 128] width 388 height 95
click at [268, 110] on div "- 30x30 SHS. - Mitred Connection. Flush weld. - Round Steel 10mm solid feet wit…" at bounding box center [347, 135] width 220 height 65
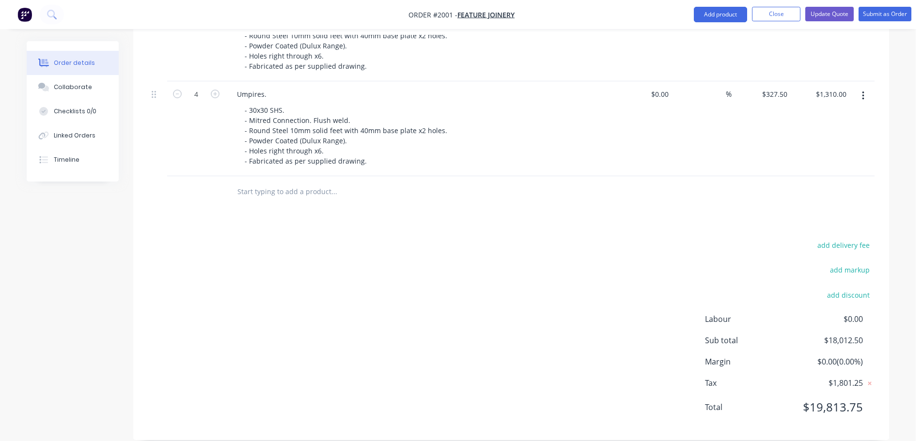
click at [366, 239] on div "add delivery fee add markup add discount Labour $0.00 Sub total $18,012.50 Marg…" at bounding box center [511, 332] width 727 height 187
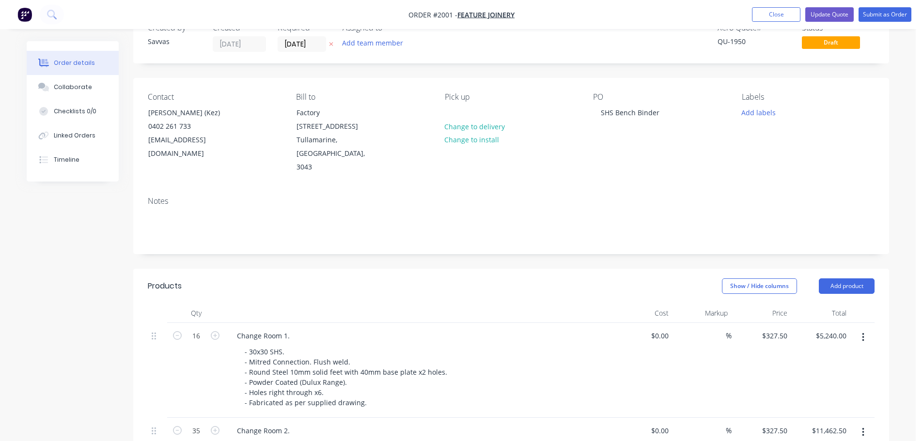
scroll to position [0, 0]
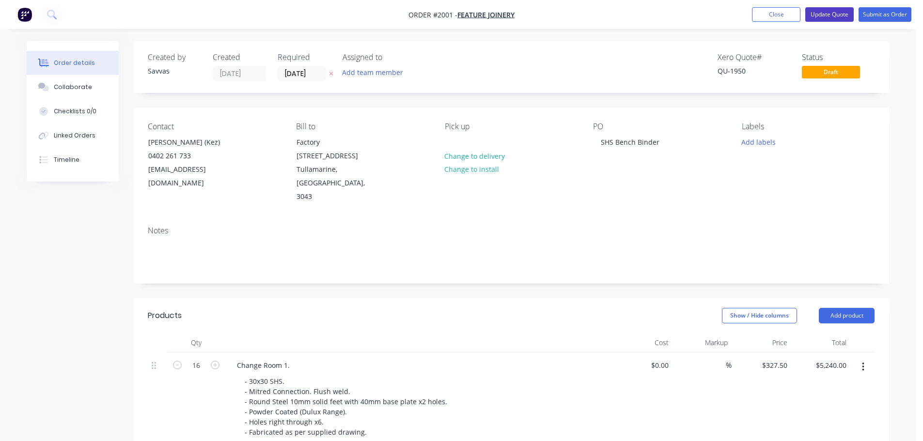
click at [817, 12] on button "Update Quote" at bounding box center [829, 14] width 48 height 15
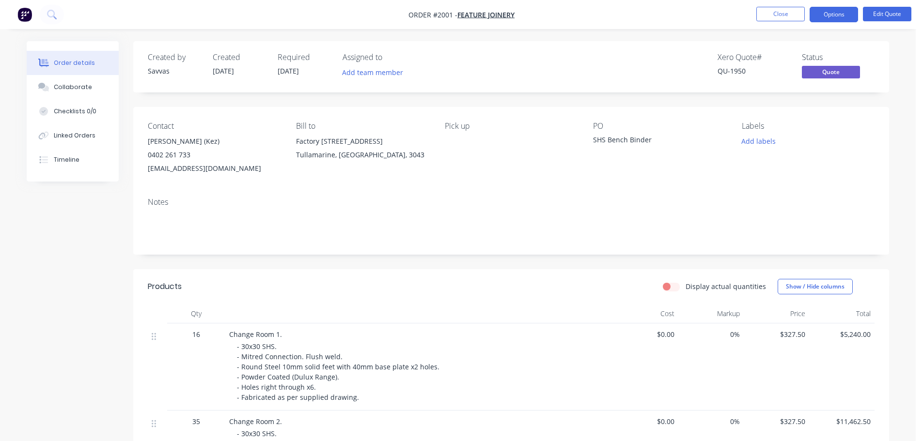
click at [625, 140] on div "SHS Bench Binder" at bounding box center [653, 142] width 121 height 14
click at [889, 22] on nav "Order #2001 - Feature Joinery Close Options Edit Quote" at bounding box center [461, 14] width 923 height 29
click at [890, 20] on button "Edit Quote" at bounding box center [887, 14] width 48 height 15
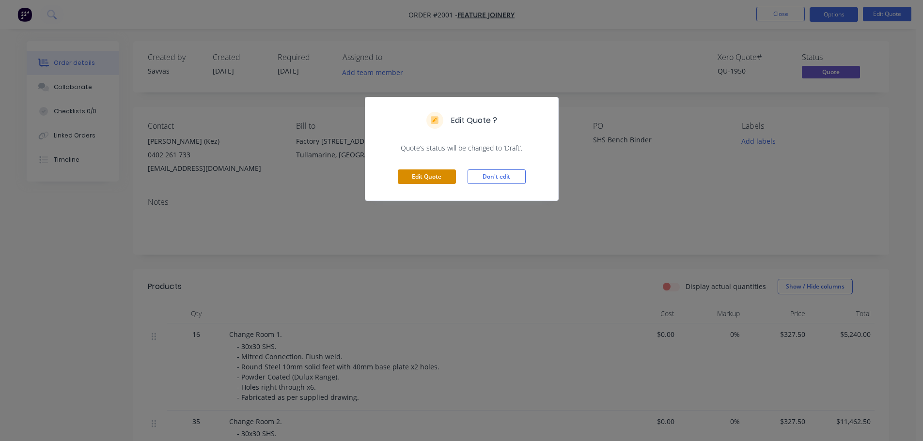
click at [447, 178] on button "Edit Quote" at bounding box center [427, 177] width 58 height 15
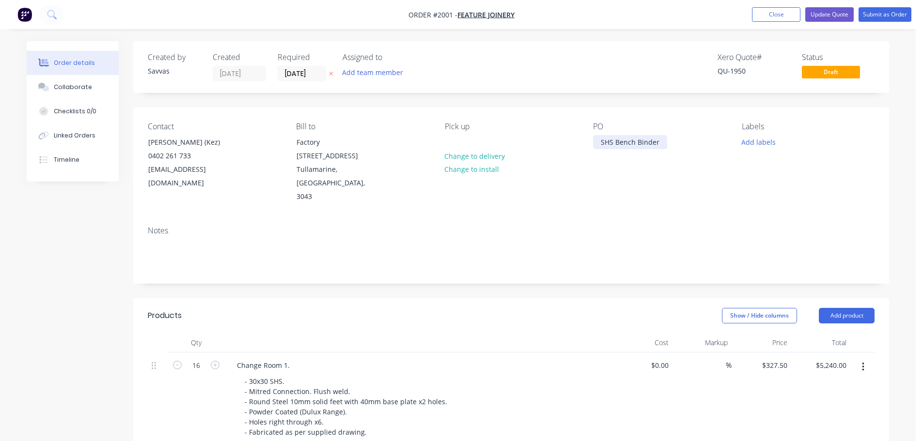
click at [633, 140] on div "SHS Bench Binder" at bounding box center [630, 142] width 74 height 14
click at [817, 24] on nav "Order #2001 - Feature Joinery Add product Close Update Quote Submit as Order" at bounding box center [461, 14] width 923 height 29
click at [817, 11] on button "Update Quote" at bounding box center [829, 14] width 48 height 15
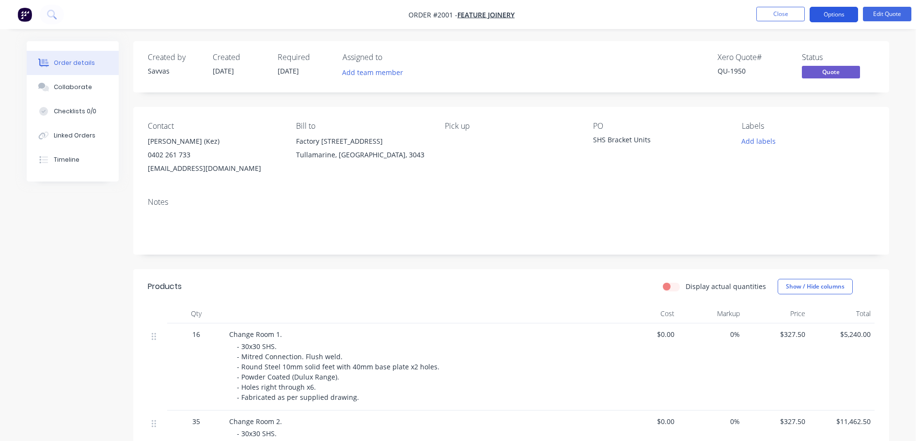
click at [820, 14] on button "Options" at bounding box center [833, 15] width 48 height 16
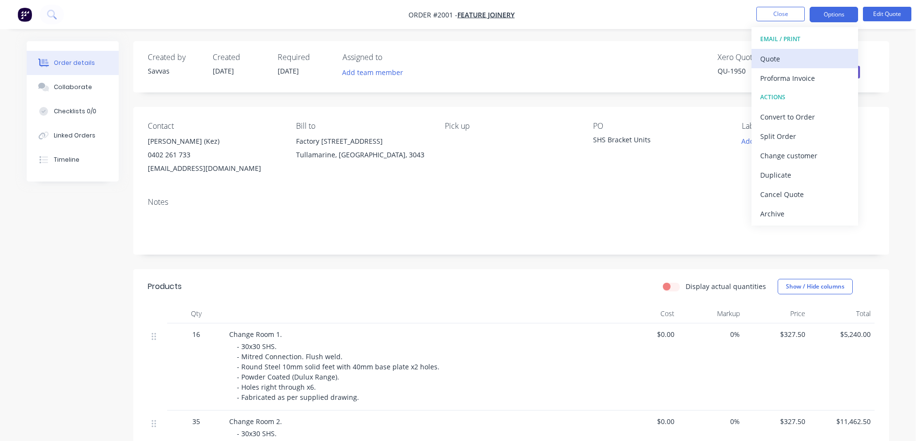
click at [779, 56] on div "Quote" at bounding box center [804, 59] width 89 height 14
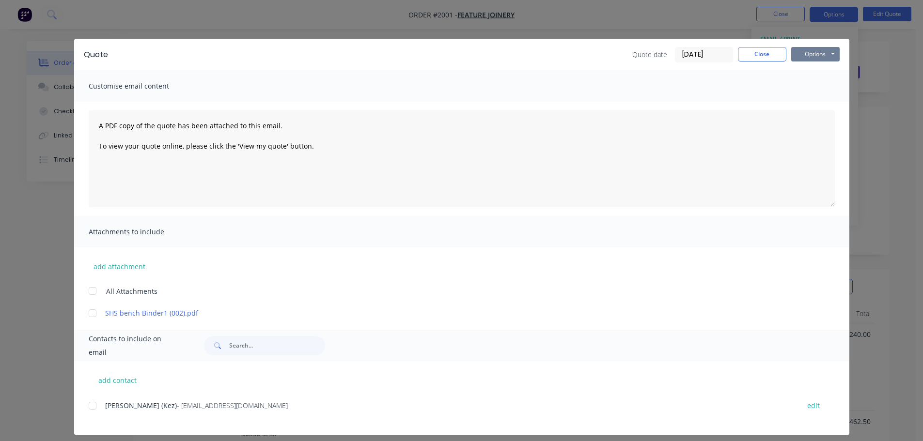
click at [828, 52] on button "Options" at bounding box center [815, 54] width 48 height 15
click at [817, 84] on button "Print" at bounding box center [822, 87] width 62 height 16
click at [747, 53] on button "Close" at bounding box center [762, 54] width 48 height 15
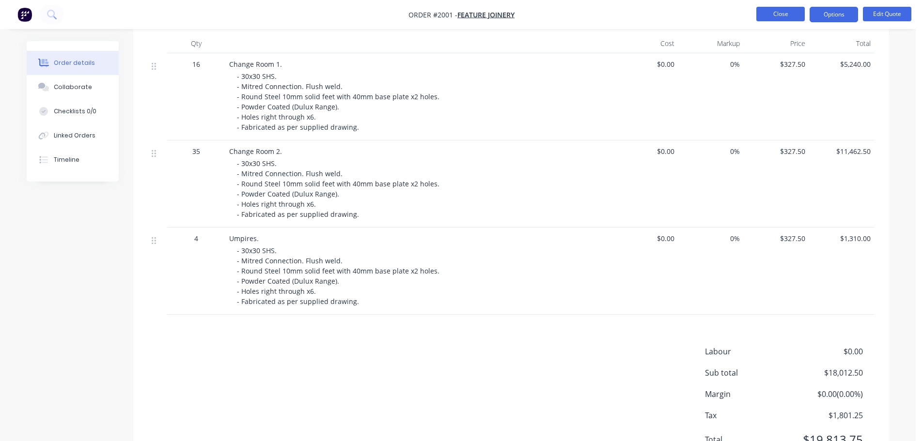
scroll to position [268, 0]
click at [794, 18] on button "Close" at bounding box center [780, 14] width 48 height 15
